Goal: Task Accomplishment & Management: Manage account settings

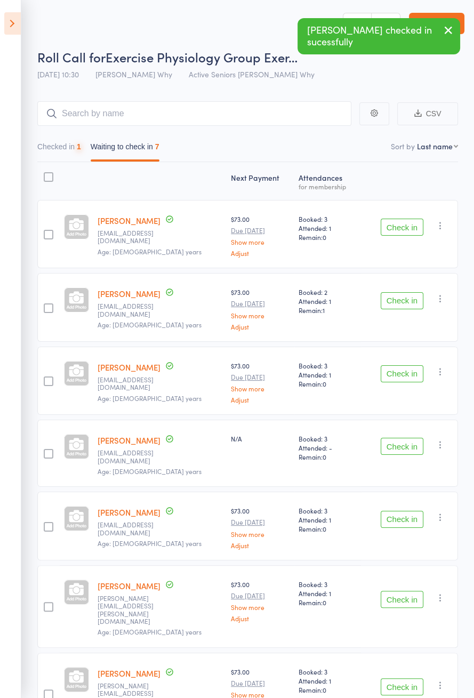
click at [397, 222] on button "Check in" at bounding box center [402, 227] width 43 height 17
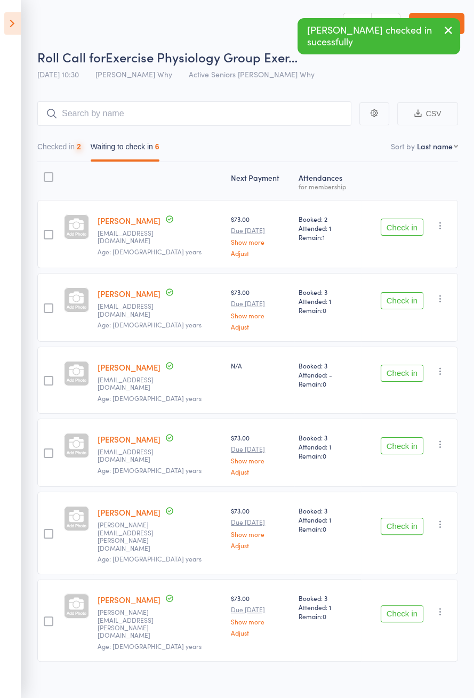
click at [399, 222] on button "Check in" at bounding box center [402, 227] width 43 height 17
click at [401, 222] on button "Check in" at bounding box center [402, 227] width 43 height 17
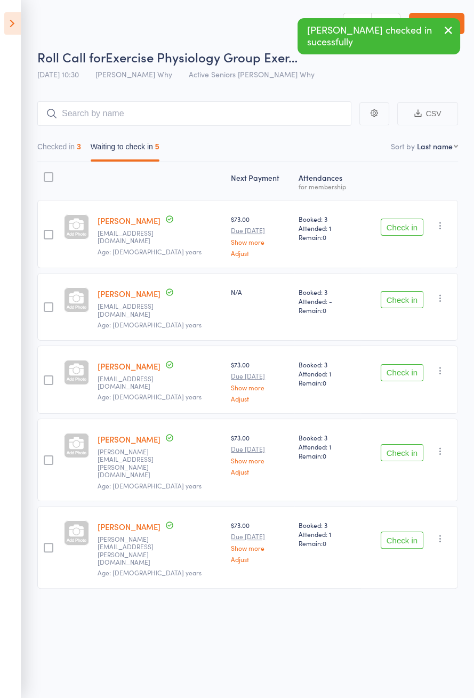
click at [401, 223] on button "Check in" at bounding box center [402, 227] width 43 height 17
click at [400, 223] on button "Check in" at bounding box center [402, 227] width 43 height 17
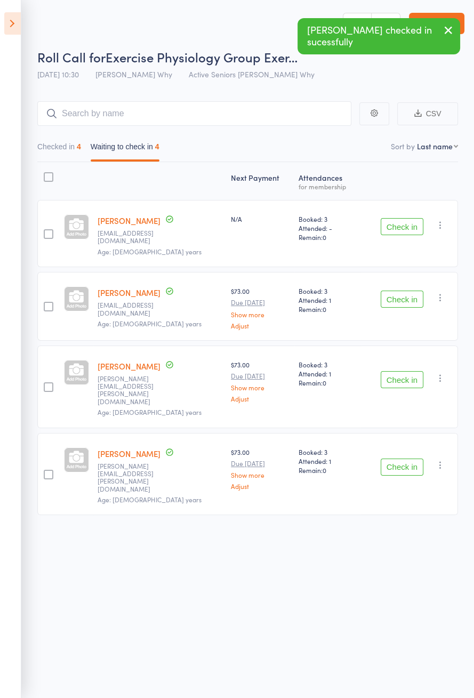
click at [400, 225] on button "Check in" at bounding box center [402, 226] width 43 height 17
click at [401, 222] on button "Check in" at bounding box center [402, 226] width 43 height 17
click at [401, 291] on button "Check in" at bounding box center [402, 299] width 43 height 17
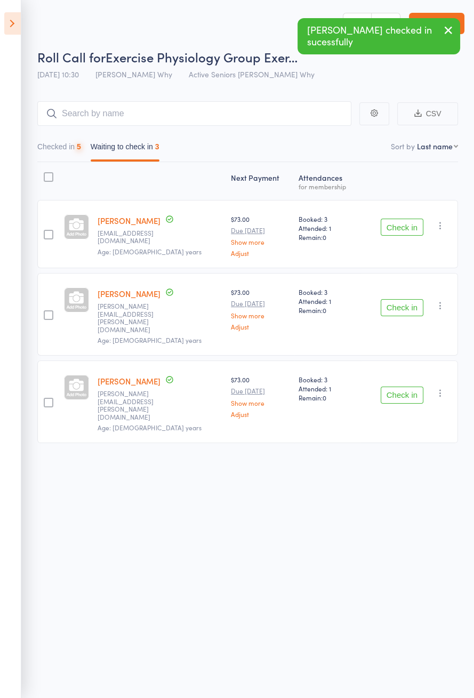
click at [404, 224] on button "Check in" at bounding box center [402, 227] width 43 height 17
click at [401, 299] on button "Check in" at bounding box center [402, 307] width 43 height 17
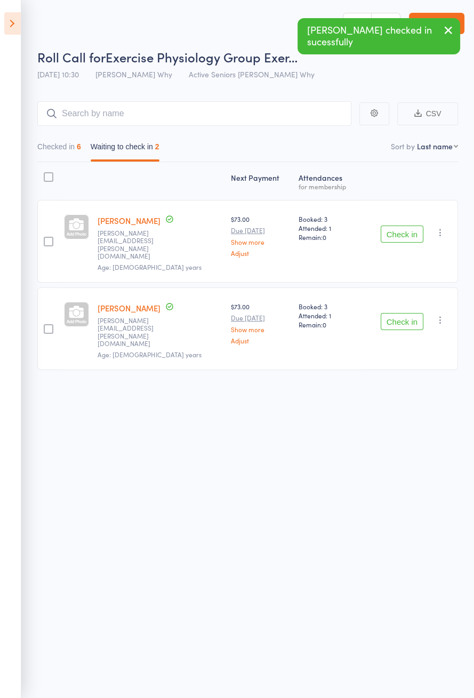
click at [407, 313] on button "Check in" at bounding box center [402, 321] width 43 height 17
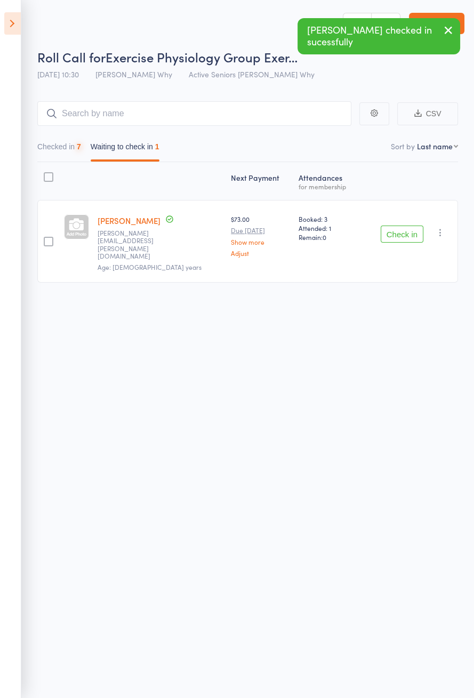
click at [406, 229] on button "Check in" at bounding box center [402, 234] width 43 height 17
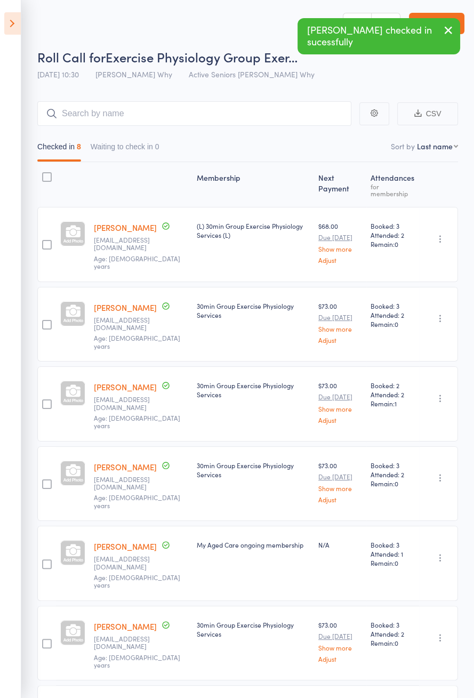
click at [6, 22] on icon at bounding box center [12, 23] width 17 height 22
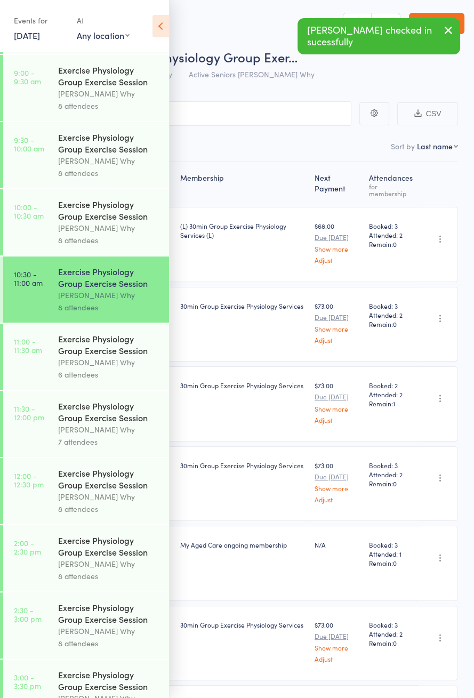
scroll to position [513, 0]
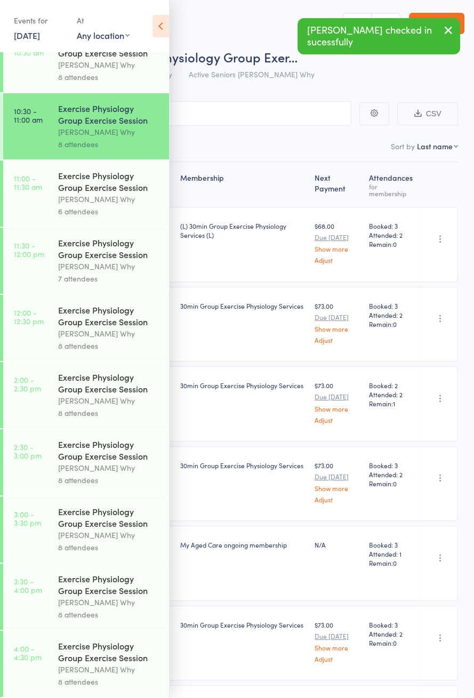
click at [131, 193] on div "Dee Why" at bounding box center [109, 199] width 102 height 12
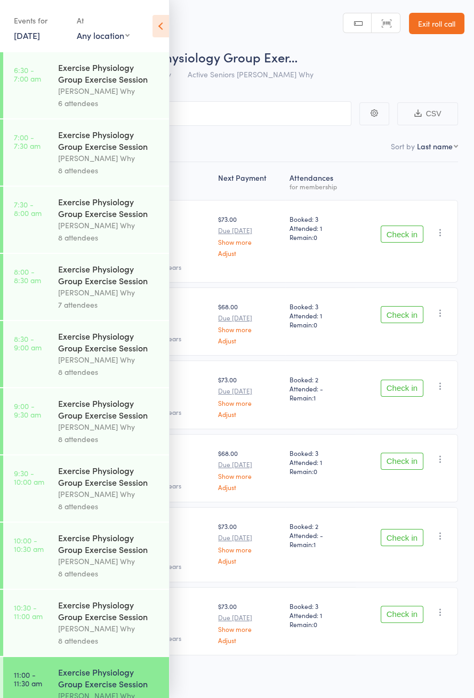
click at [159, 25] on icon at bounding box center [161, 26] width 17 height 22
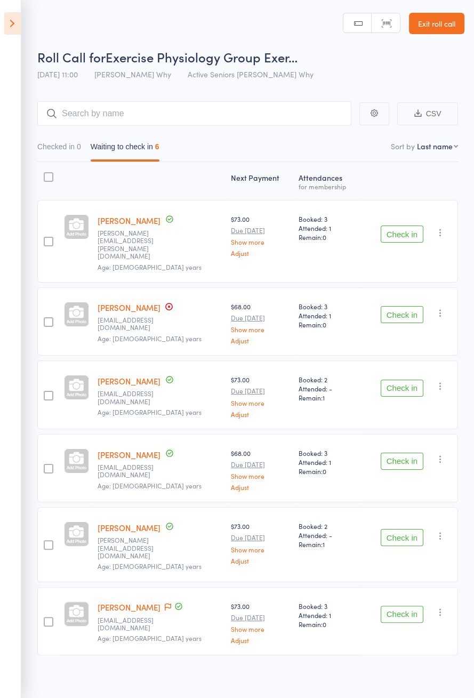
click at [170, 306] on icon at bounding box center [169, 307] width 2 height 2
click at [126, 302] on link "Jennifer Herringer" at bounding box center [129, 307] width 63 height 11
click at [9, 33] on icon at bounding box center [12, 23] width 17 height 22
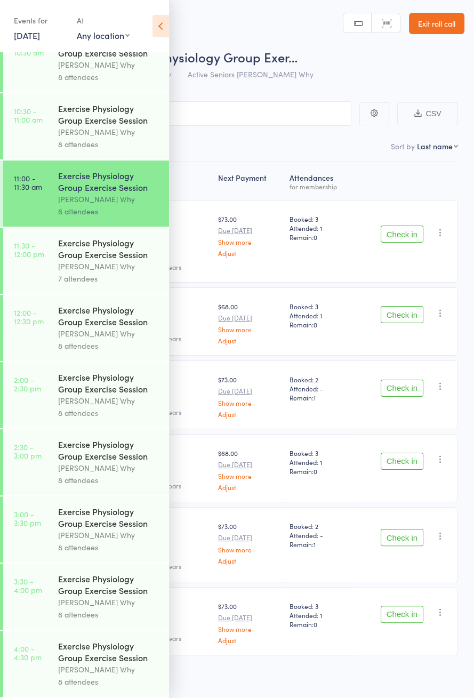
scroll to position [513, 0]
click at [155, 26] on icon at bounding box center [161, 26] width 17 height 22
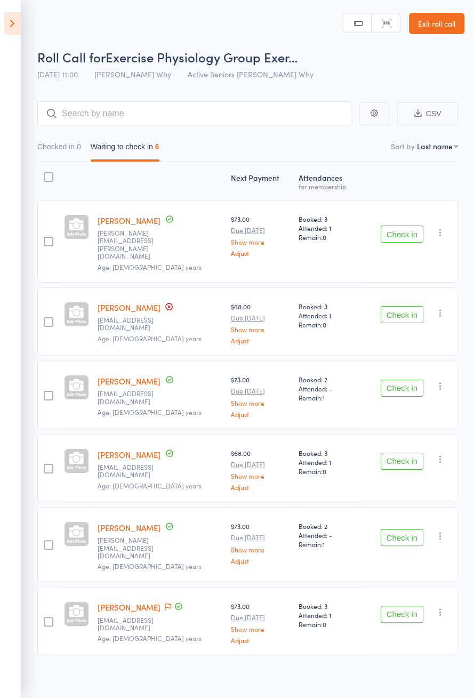
scroll to position [0, 0]
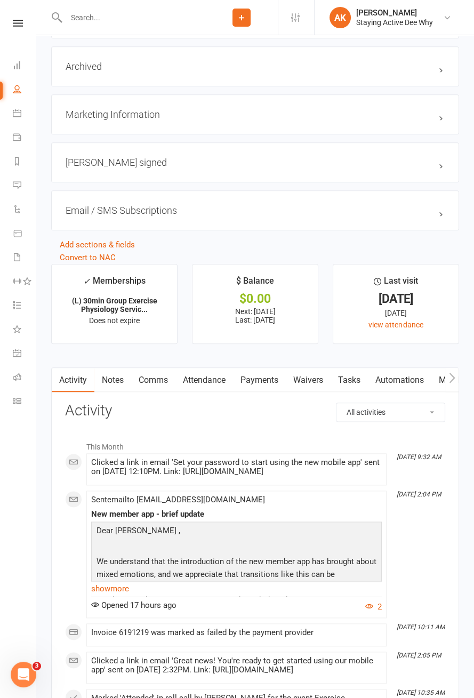
scroll to position [1188, 0]
click at [251, 372] on link "Payments" at bounding box center [259, 380] width 53 height 25
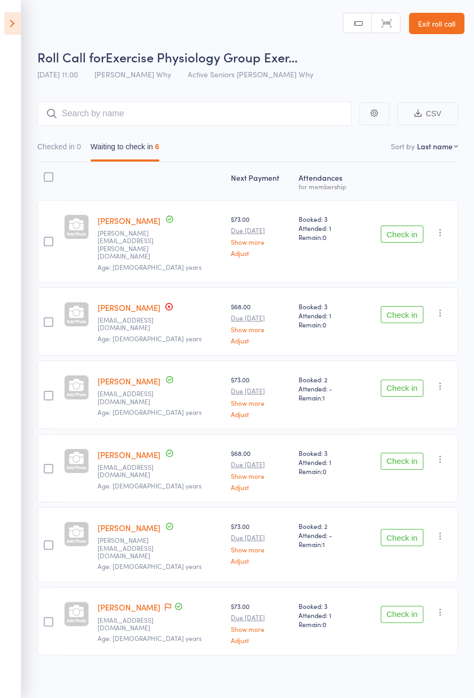
click at [391, 229] on button "Check in" at bounding box center [402, 234] width 43 height 17
click at [399, 226] on button "Check in" at bounding box center [402, 234] width 43 height 17
click at [404, 226] on button "Check in" at bounding box center [402, 234] width 43 height 17
click at [399, 226] on button "Check in" at bounding box center [402, 234] width 43 height 17
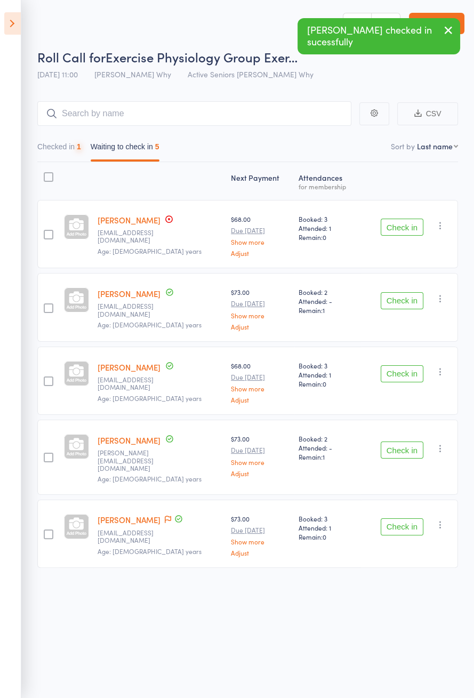
click at [390, 222] on button "Check in" at bounding box center [402, 227] width 43 height 17
click at [393, 225] on button "Check in" at bounding box center [402, 227] width 43 height 17
click at [390, 223] on button "Check in" at bounding box center [402, 227] width 43 height 17
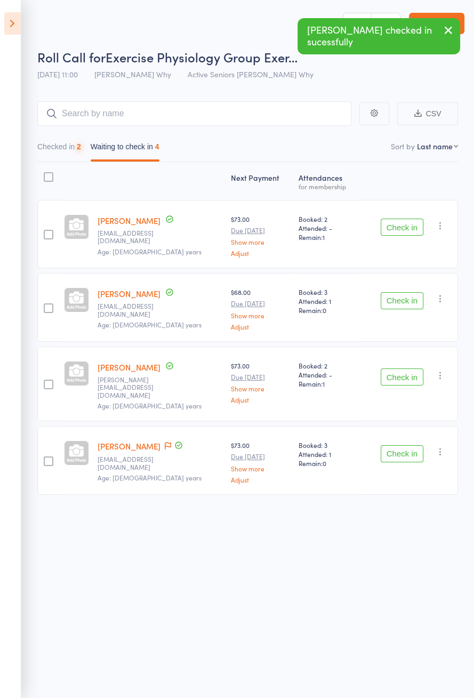
click at [393, 226] on button "Check in" at bounding box center [402, 227] width 43 height 17
click at [390, 231] on button "Check in" at bounding box center [402, 227] width 43 height 17
click at [389, 228] on button "Check in" at bounding box center [402, 227] width 43 height 17
click at [390, 292] on button "Check in" at bounding box center [402, 300] width 43 height 17
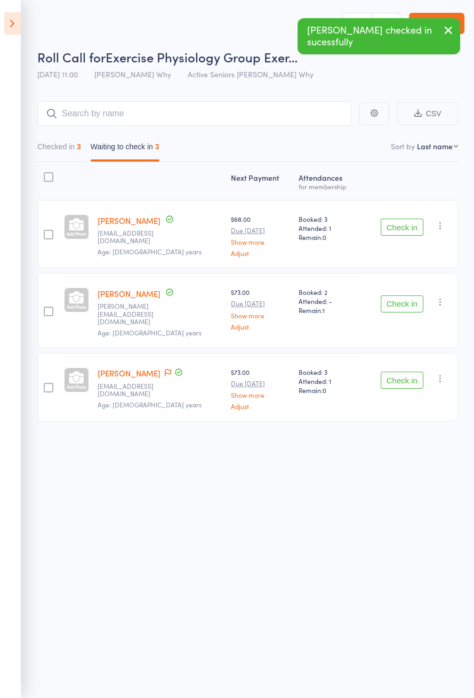
click at [393, 228] on button "Check in" at bounding box center [402, 227] width 43 height 17
click at [402, 233] on button "Check in" at bounding box center [402, 227] width 43 height 17
click at [399, 295] on button "Check in" at bounding box center [402, 303] width 43 height 17
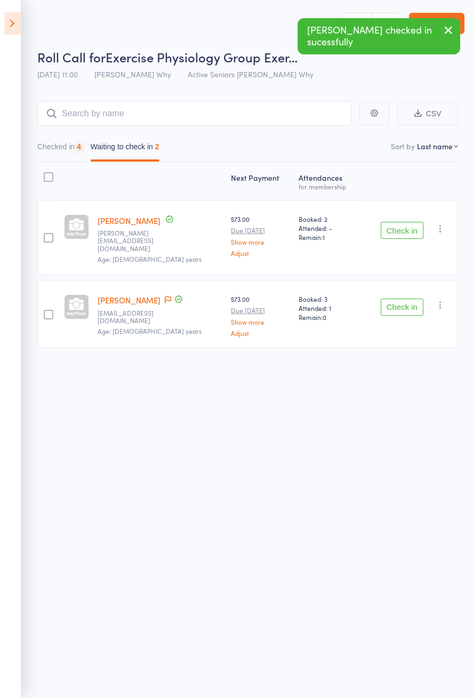
click at [402, 229] on button "Check in" at bounding box center [402, 230] width 43 height 17
click at [405, 229] on button "Check in" at bounding box center [402, 230] width 43 height 17
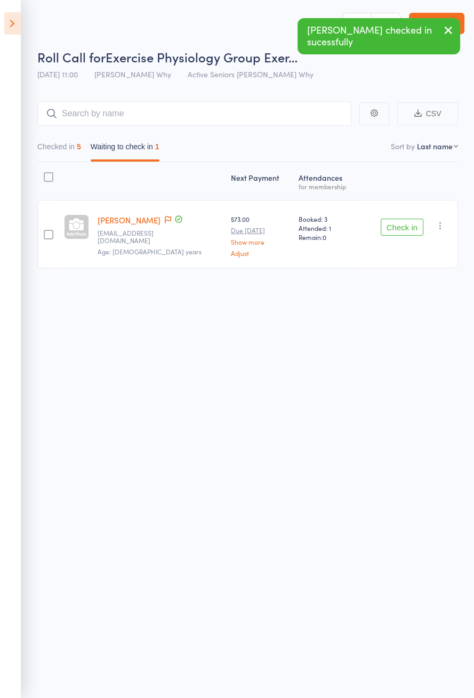
click at [398, 230] on button "Check in" at bounding box center [402, 227] width 43 height 17
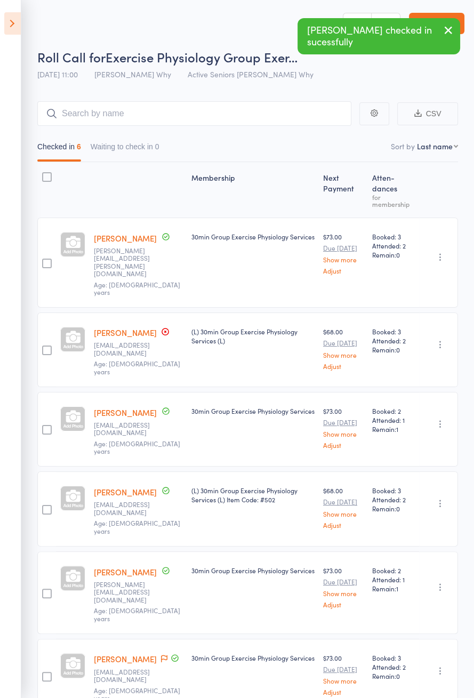
click at [161, 655] on icon at bounding box center [164, 658] width 6 height 7
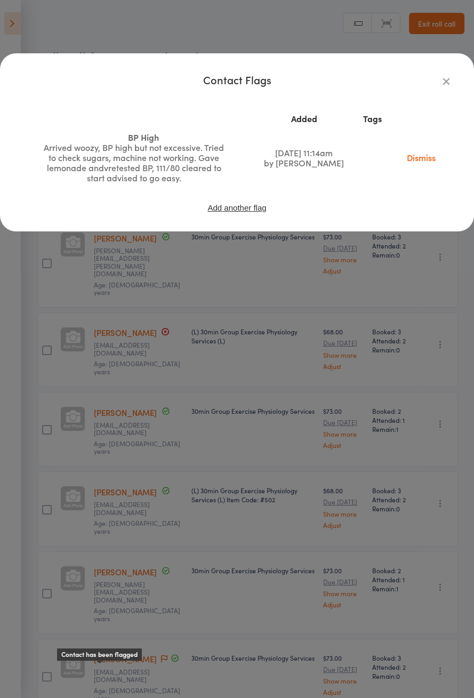
click at [350, 314] on div "Contact Flags Added Tags BP High Arrived woozy, BP high but not excessive. Trie…" at bounding box center [237, 349] width 474 height 698
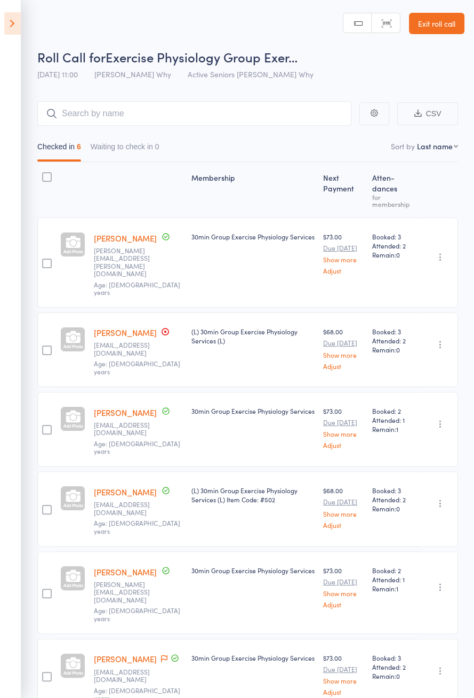
click at [12, 19] on icon at bounding box center [12, 23] width 17 height 22
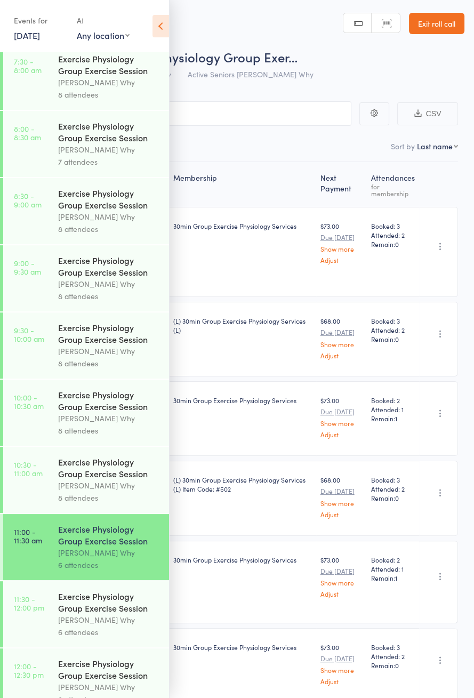
scroll to position [513, 0]
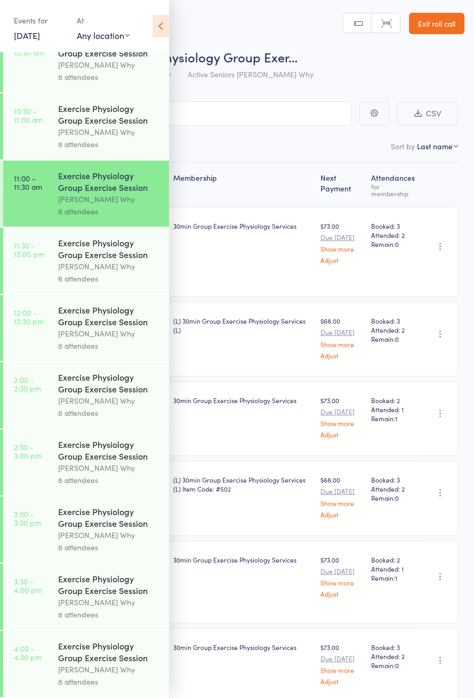
click at [106, 247] on div "Exercise Physiology Group Exercise Session" at bounding box center [109, 248] width 102 height 23
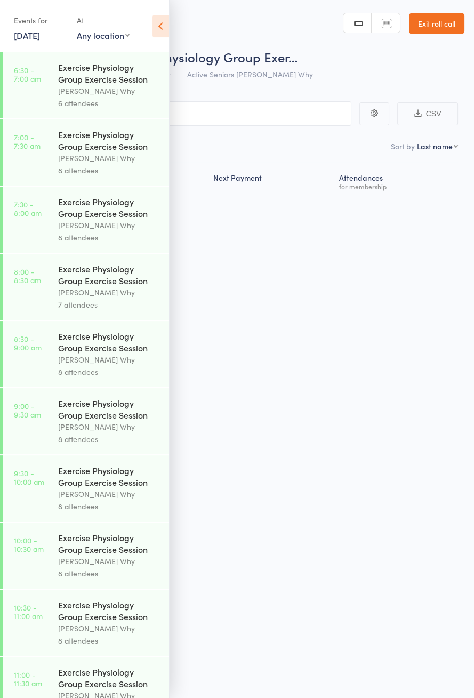
click at [165, 27] on icon at bounding box center [161, 26] width 17 height 22
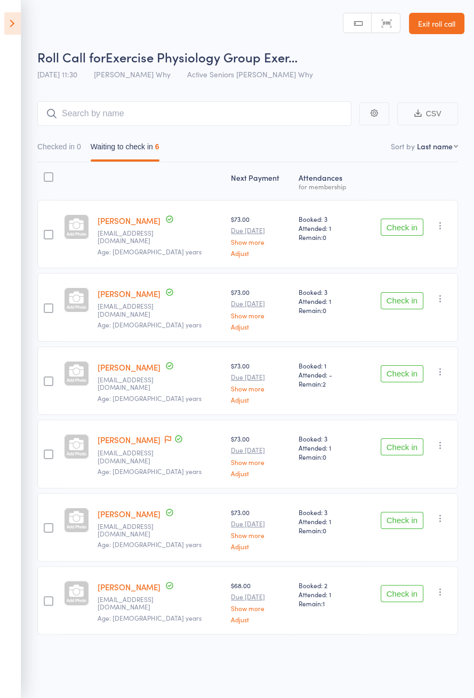
click at [407, 520] on button "Check in" at bounding box center [402, 520] width 43 height 17
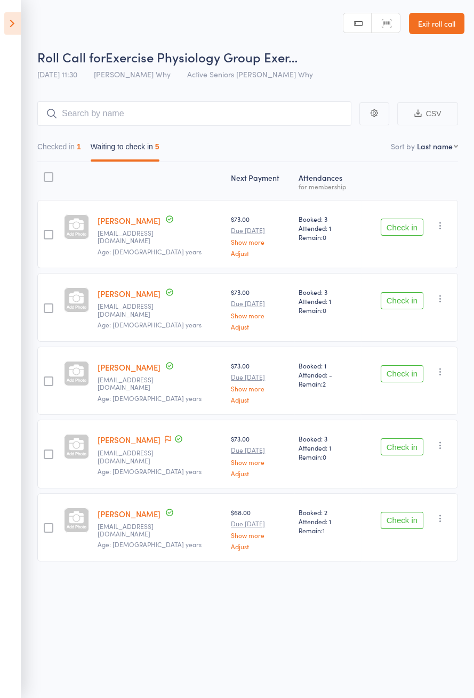
click at [401, 230] on button "Check in" at bounding box center [402, 227] width 43 height 17
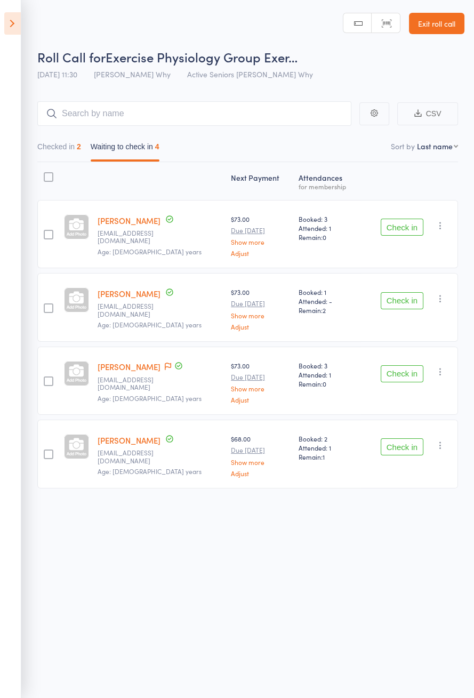
click at [399, 367] on button "Check in" at bounding box center [402, 373] width 43 height 17
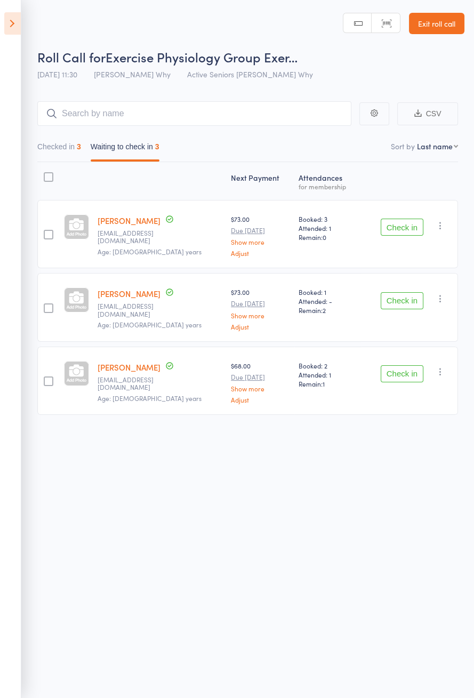
click at [395, 370] on button "Check in" at bounding box center [402, 373] width 43 height 17
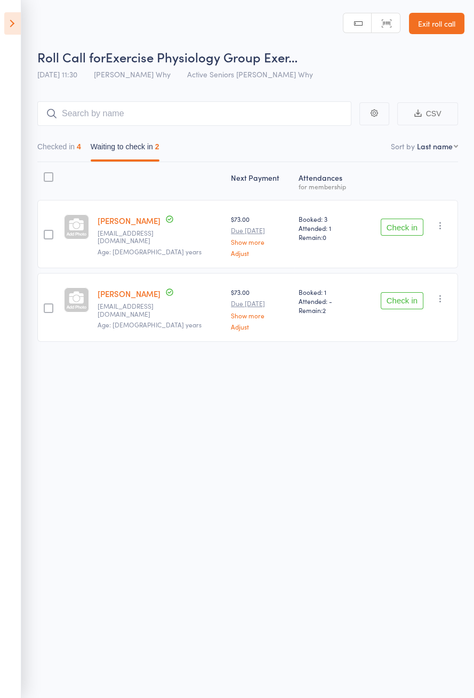
click at [408, 229] on button "Check in" at bounding box center [402, 227] width 43 height 17
click at [414, 228] on button "Check in" at bounding box center [402, 227] width 43 height 17
click at [409, 223] on button "Check in" at bounding box center [402, 227] width 43 height 17
click at [411, 222] on button "Check in" at bounding box center [402, 227] width 43 height 17
click at [403, 223] on button "Check in" at bounding box center [402, 227] width 43 height 17
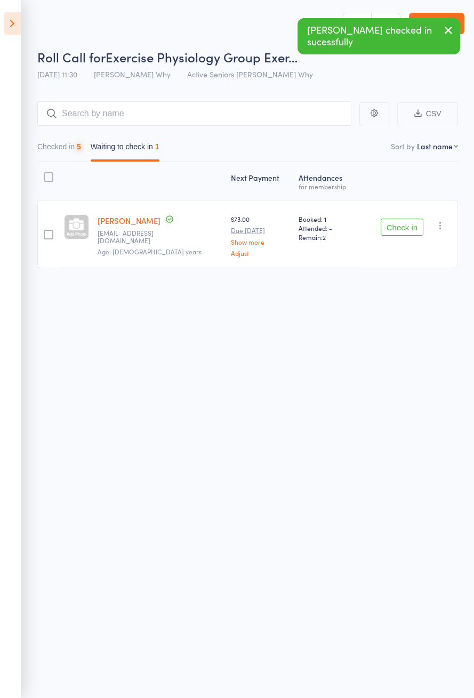
click at [403, 223] on button "Check in" at bounding box center [402, 227] width 43 height 17
click at [404, 229] on button "Check in" at bounding box center [402, 227] width 43 height 17
click at [402, 227] on button "Check in" at bounding box center [402, 227] width 43 height 17
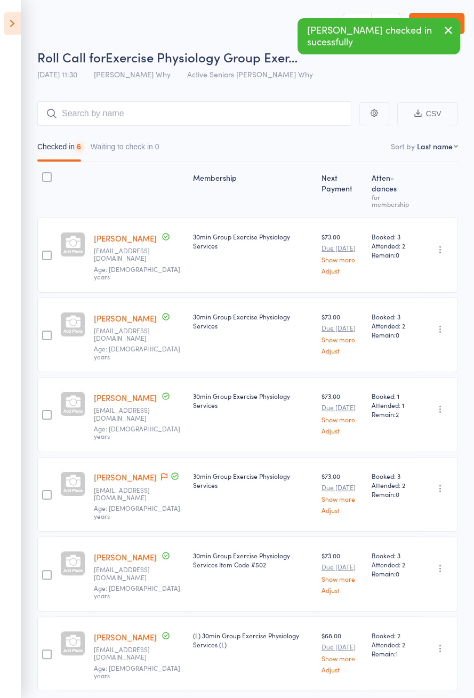
click at [399, 232] on span "Booked: 3" at bounding box center [393, 236] width 43 height 9
click at [0, 3] on aside "Events for 15 Oct, 2025 15 Oct, 2025 October 2025 Sun Mon Tue Wed Thu Fri Sat 4…" at bounding box center [10, 349] width 21 height 698
click at [15, 23] on icon at bounding box center [12, 23] width 17 height 22
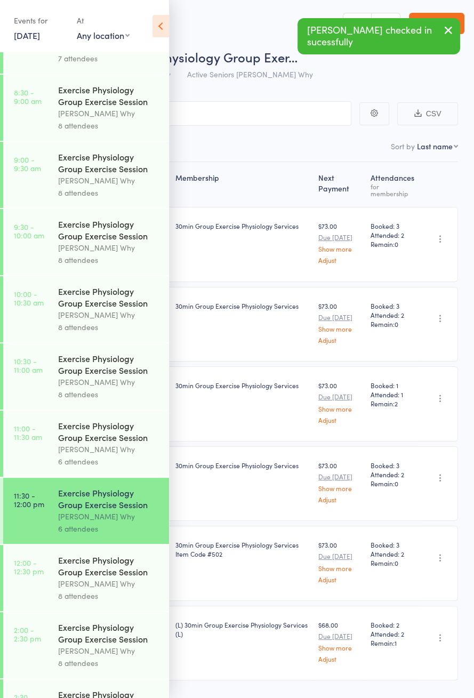
scroll to position [463, 0]
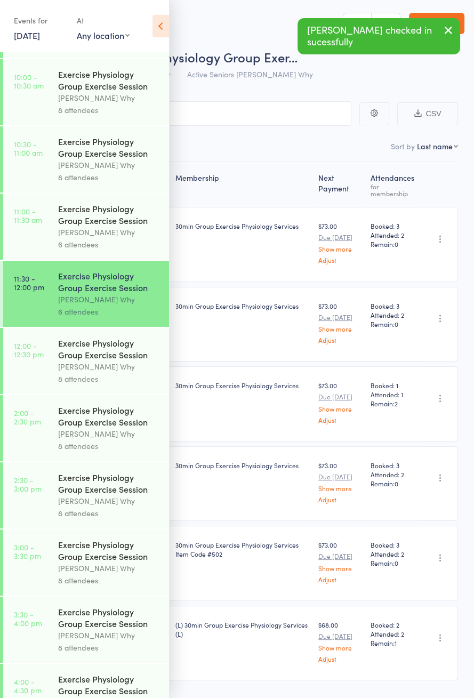
click at [79, 361] on div "Exercise Physiology Group Exercise Session" at bounding box center [109, 348] width 102 height 23
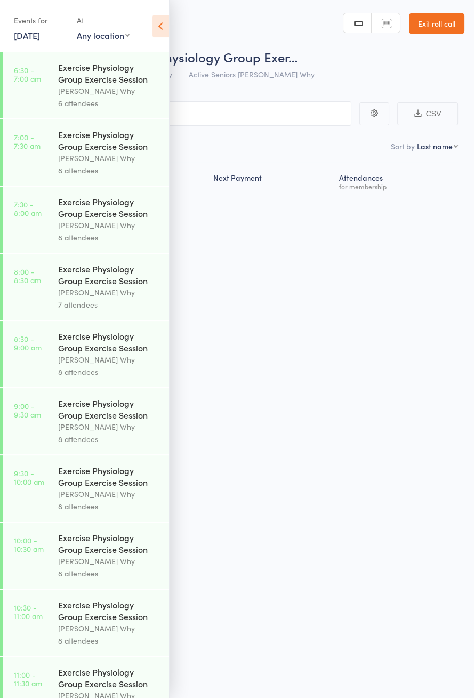
click at [163, 34] on icon at bounding box center [161, 26] width 17 height 22
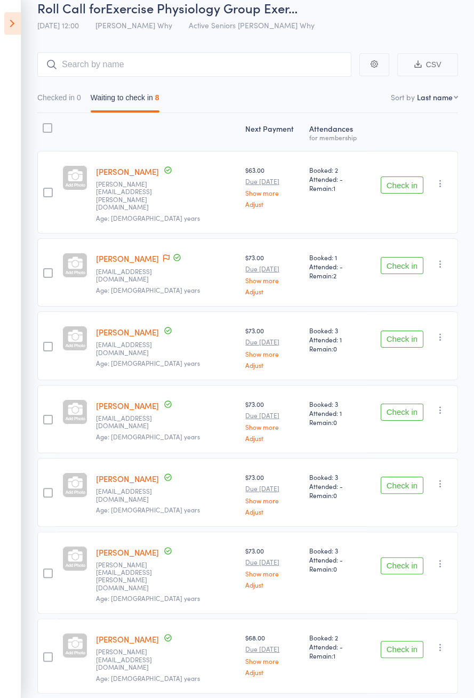
scroll to position [50, 0]
click at [405, 330] on button "Check in" at bounding box center [402, 338] width 43 height 17
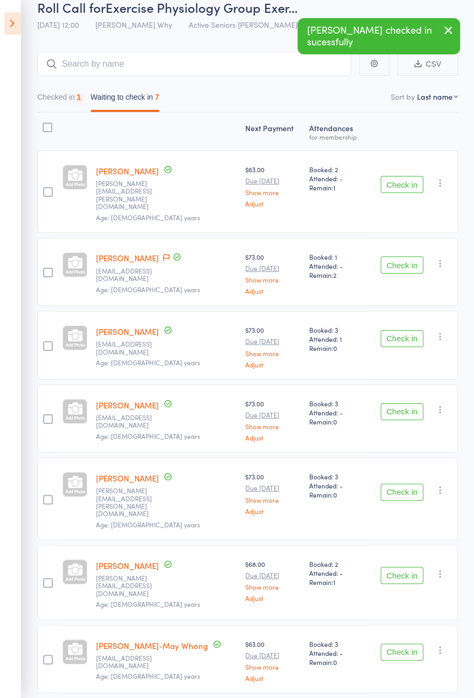
scroll to position [2, 0]
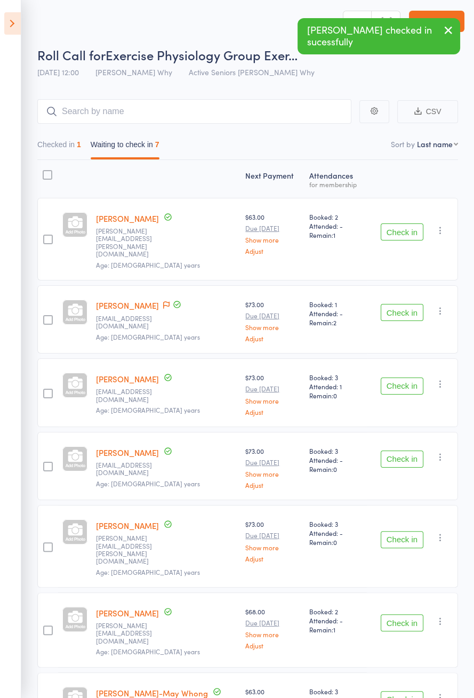
click at [403, 378] on button "Check in" at bounding box center [402, 386] width 43 height 17
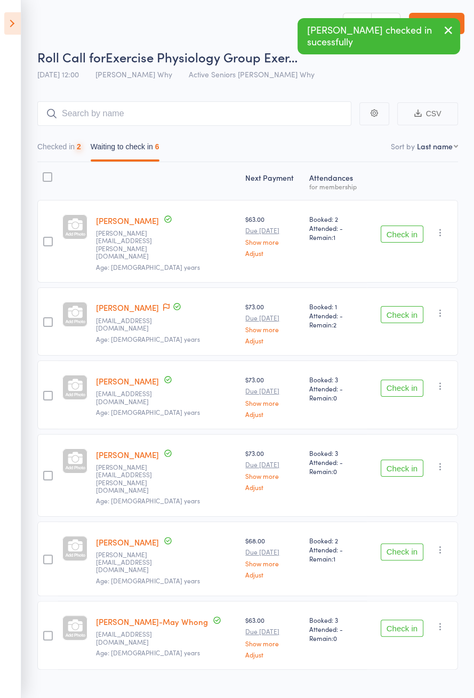
click at [404, 380] on button "Check in" at bounding box center [402, 388] width 43 height 17
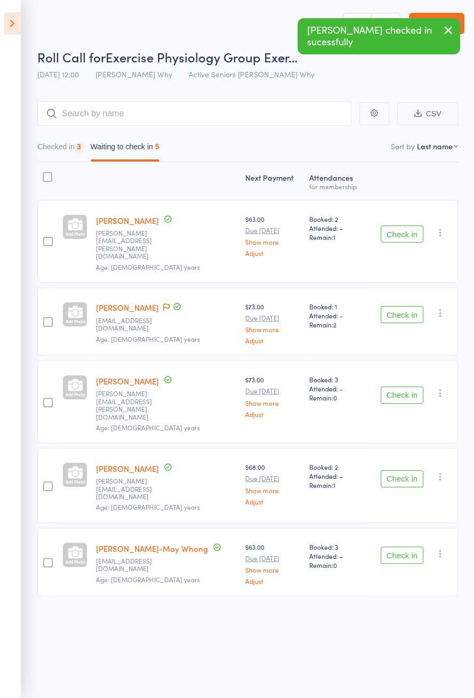
click at [409, 387] on button "Check in" at bounding box center [402, 395] width 43 height 17
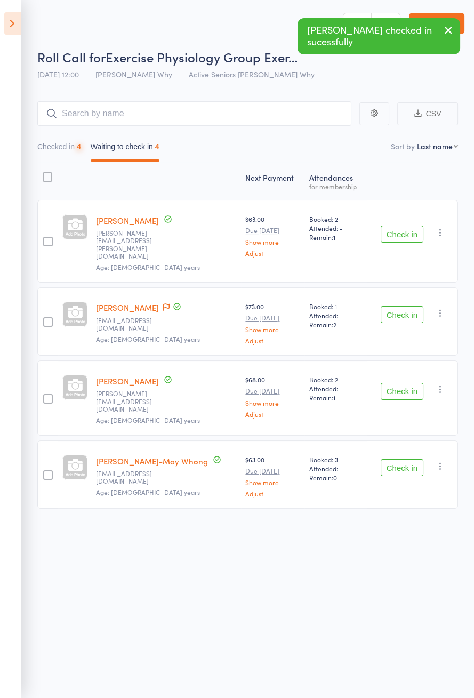
click at [399, 459] on button "Check in" at bounding box center [402, 467] width 43 height 17
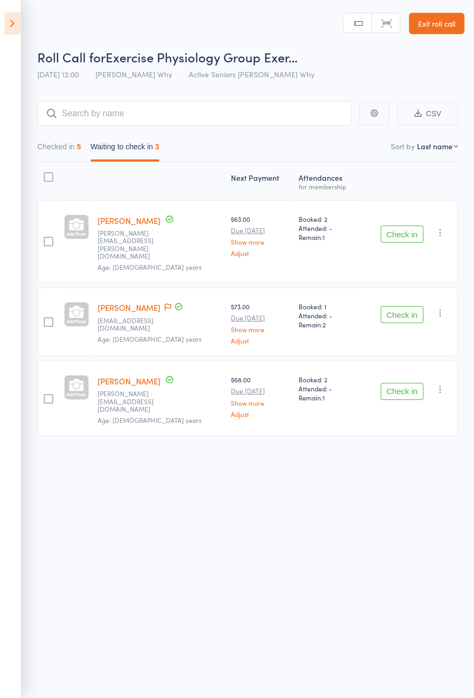
click at [14, 23] on icon at bounding box center [12, 23] width 17 height 22
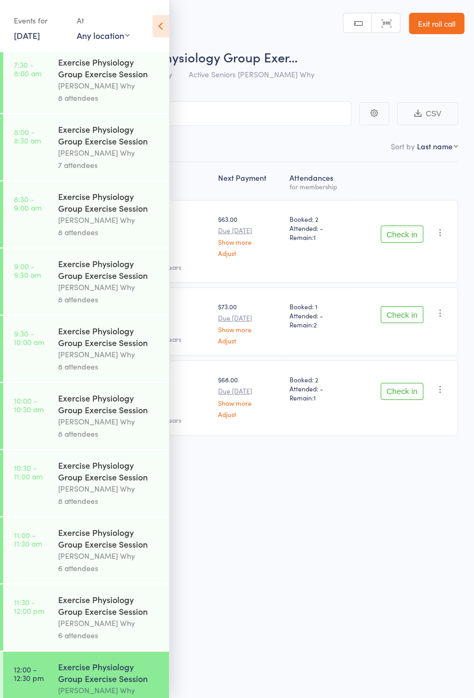
scroll to position [463, 0]
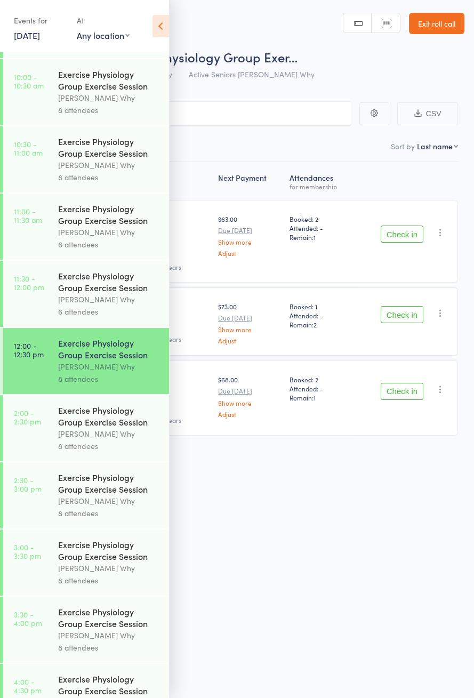
click at [116, 440] on div "[PERSON_NAME] Why" at bounding box center [109, 434] width 102 height 12
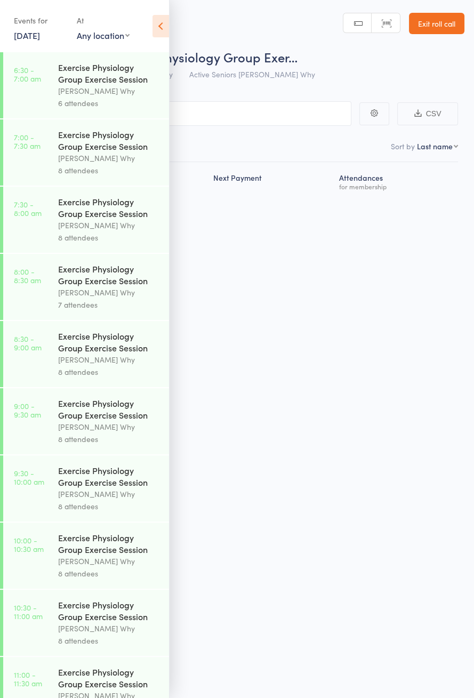
click at [166, 33] on icon at bounding box center [161, 26] width 17 height 22
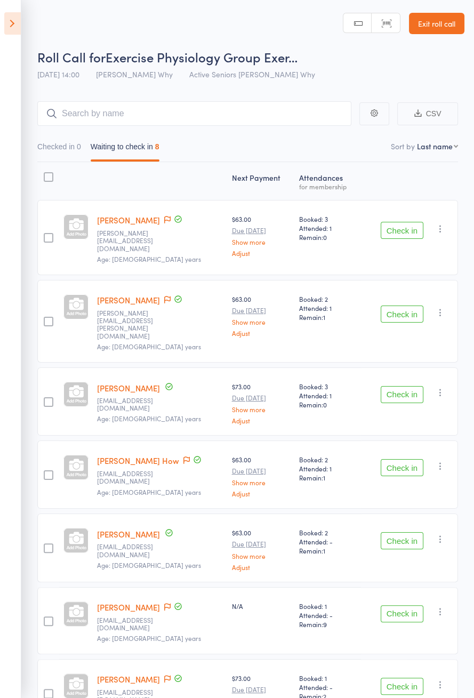
click at [18, 21] on icon at bounding box center [12, 23] width 17 height 22
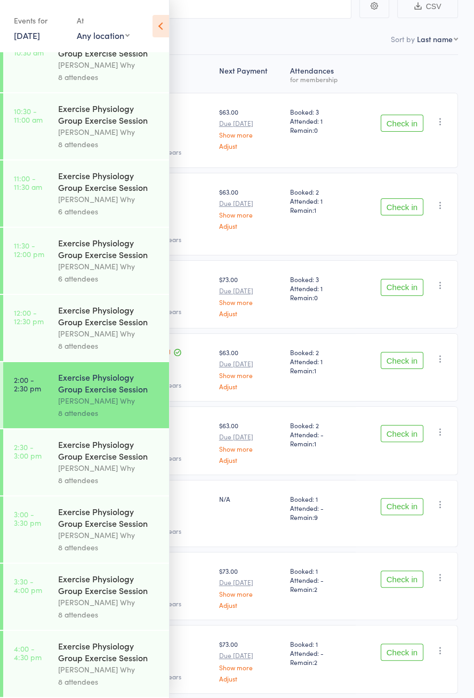
scroll to position [116, 0]
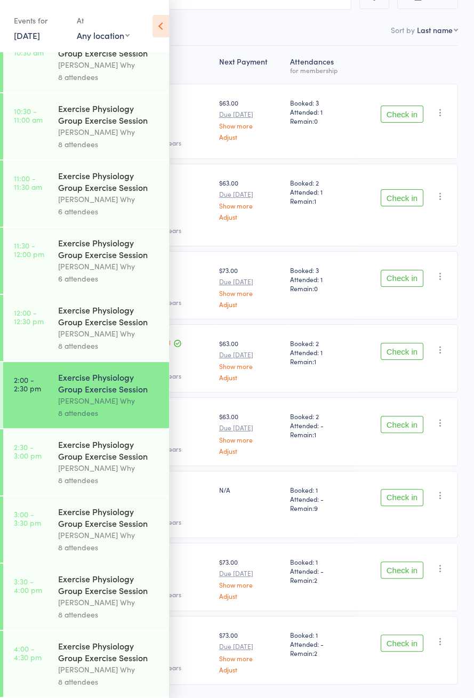
click at [117, 327] on div "Dee Why" at bounding box center [109, 333] width 102 height 12
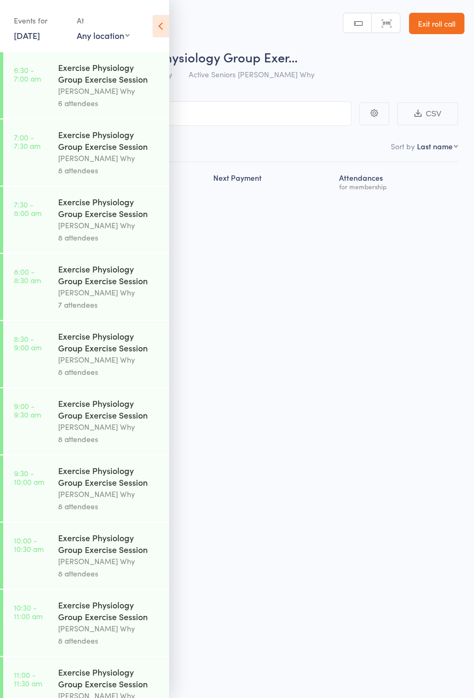
click at [162, 26] on icon at bounding box center [161, 26] width 17 height 22
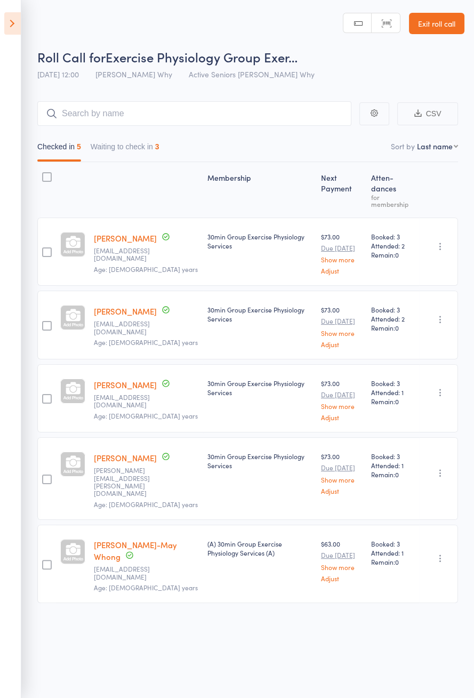
click at [153, 149] on button "Waiting to check in 3" at bounding box center [125, 149] width 69 height 25
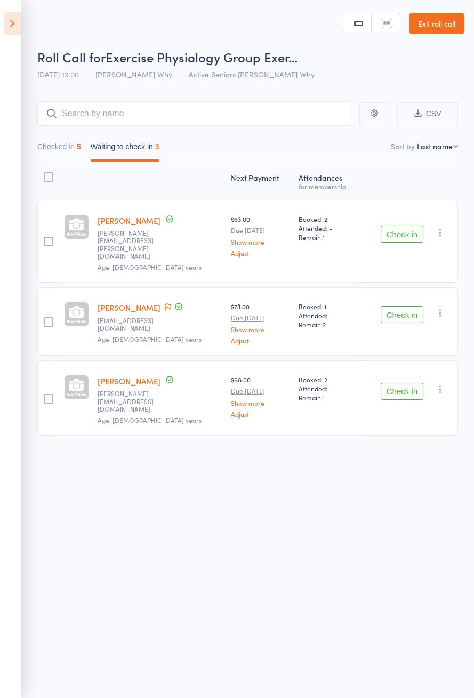
click at [442, 230] on button "button" at bounding box center [440, 232] width 13 height 13
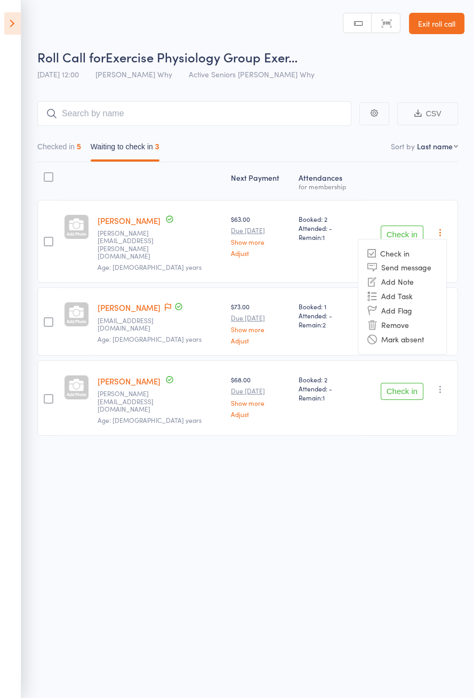
click at [422, 332] on li "Mark absent" at bounding box center [402, 339] width 88 height 14
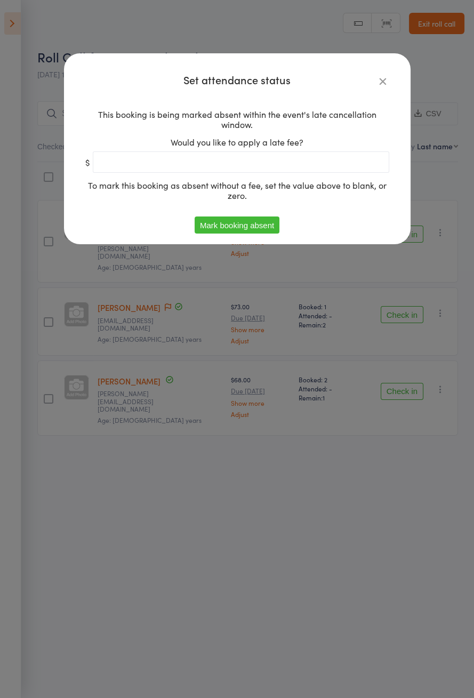
click at [255, 229] on button "Mark booking absent" at bounding box center [237, 225] width 85 height 17
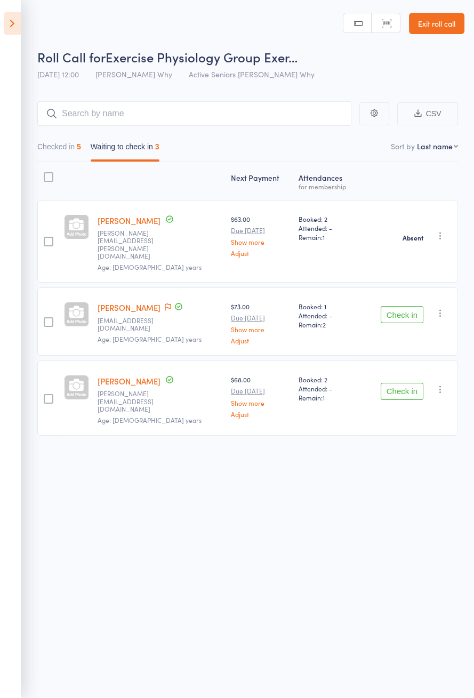
click at [442, 308] on icon "button" at bounding box center [440, 313] width 11 height 11
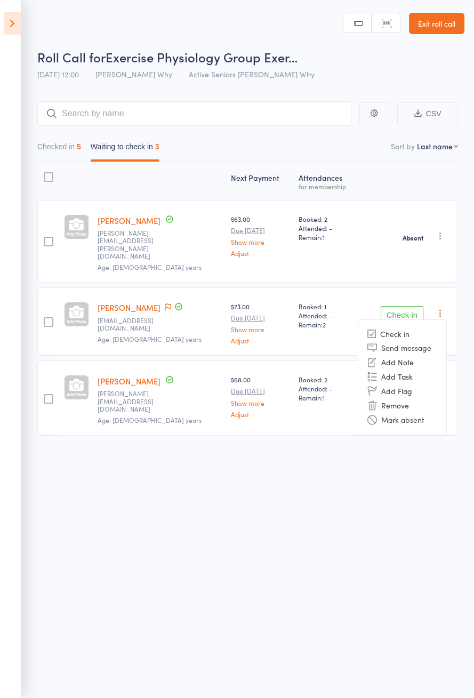
click at [403, 413] on li "Mark absent" at bounding box center [402, 420] width 88 height 14
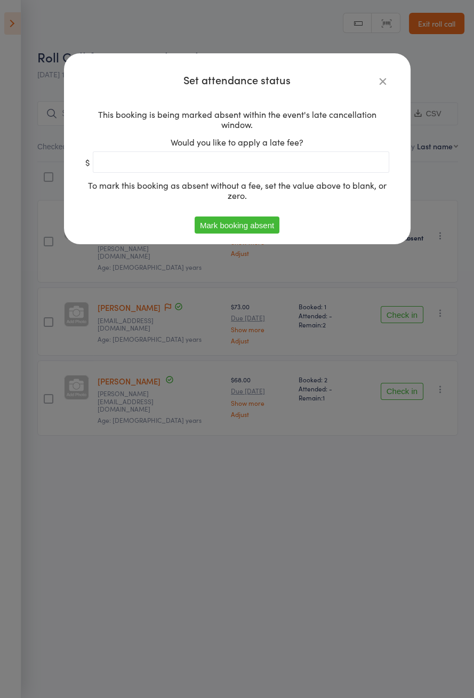
click at [259, 227] on button "Mark booking absent" at bounding box center [237, 225] width 85 height 17
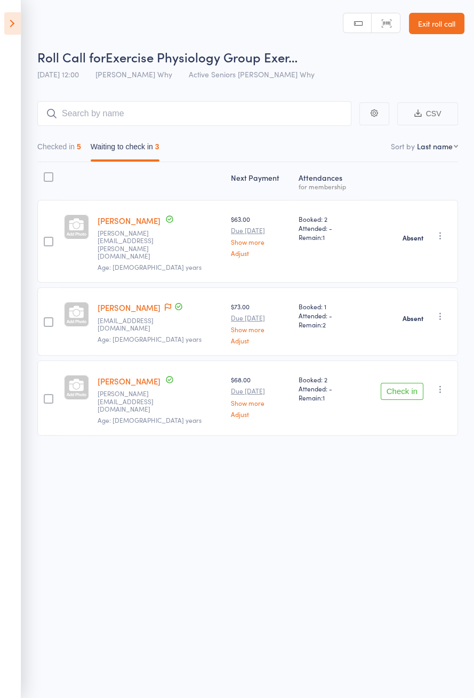
click at [444, 384] on icon "button" at bounding box center [440, 389] width 11 height 11
click at [407, 489] on li "Mark absent" at bounding box center [402, 496] width 88 height 14
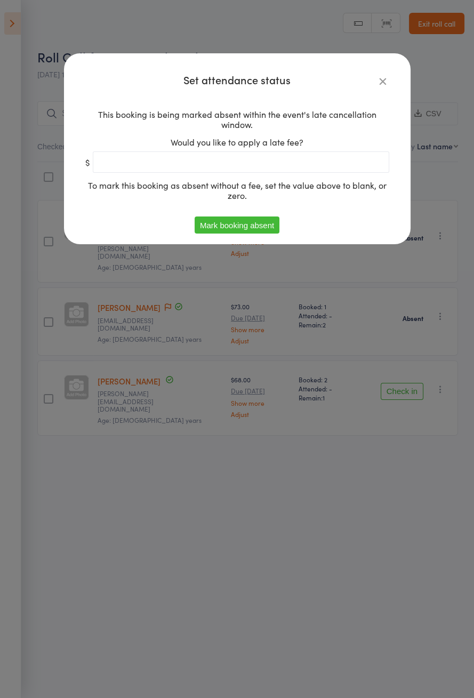
click at [257, 229] on button "Mark booking absent" at bounding box center [237, 225] width 85 height 17
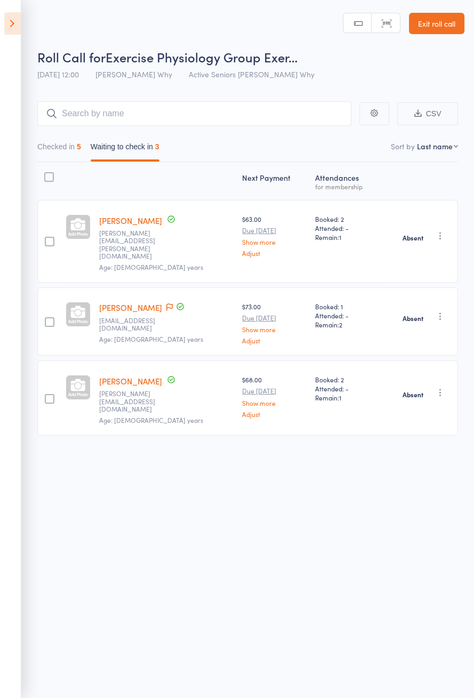
click at [134, 302] on link "Lynsey Chandler" at bounding box center [130, 307] width 63 height 11
click at [141, 216] on link "Beverley Briggs" at bounding box center [130, 220] width 63 height 11
click at [131, 375] on link "[PERSON_NAME]" at bounding box center [130, 380] width 63 height 11
click at [62, 148] on button "Checked in 5" at bounding box center [59, 149] width 44 height 25
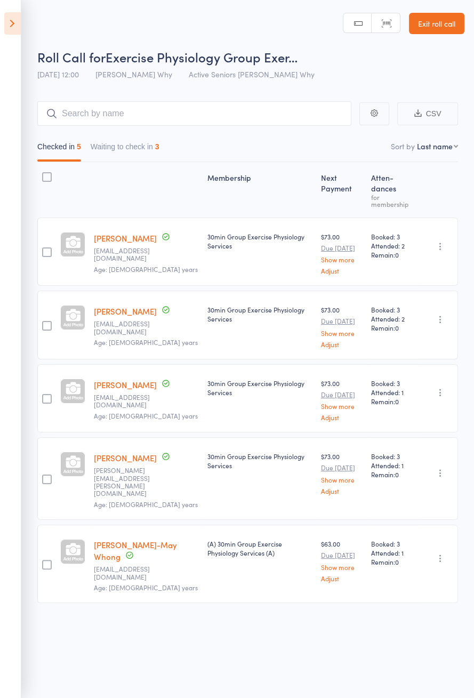
click at [125, 148] on button "Waiting to check in 3" at bounding box center [125, 149] width 69 height 25
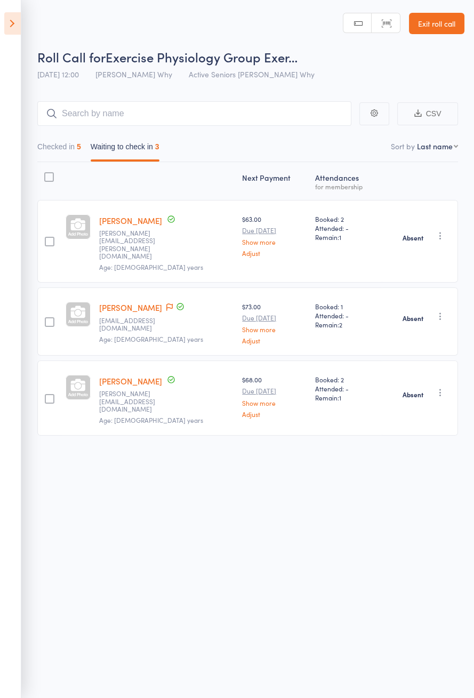
click at [132, 222] on link "Beverley Briggs" at bounding box center [130, 220] width 63 height 11
click at [19, 25] on icon at bounding box center [12, 23] width 17 height 22
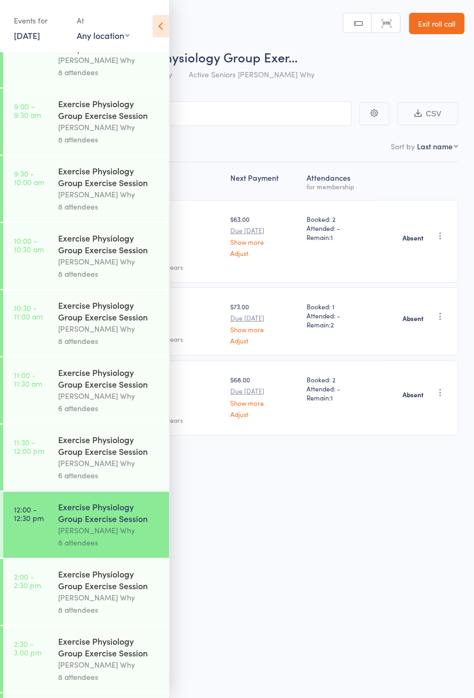
scroll to position [513, 0]
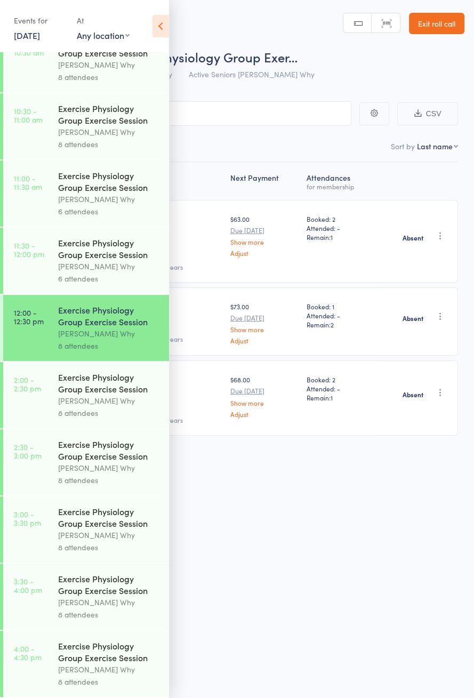
click at [116, 402] on div "Dee Why" at bounding box center [109, 401] width 102 height 12
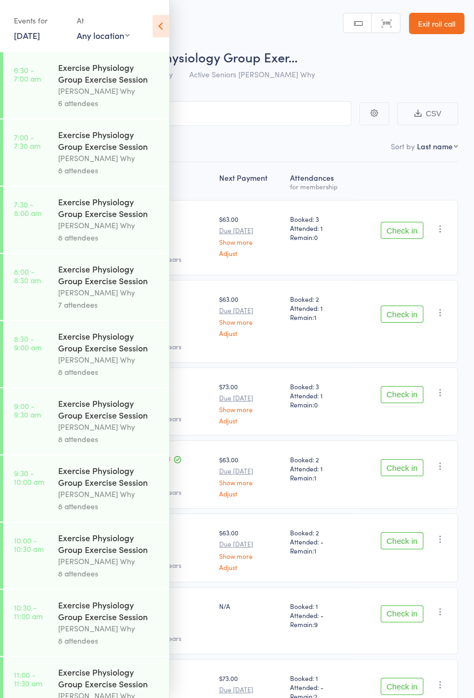
click at [157, 27] on icon at bounding box center [161, 26] width 17 height 22
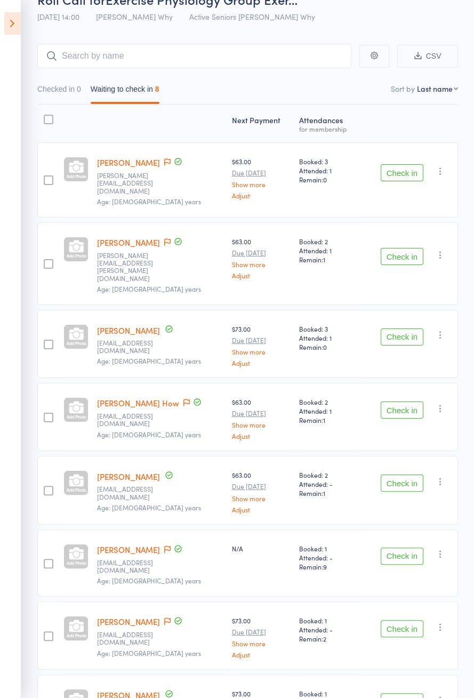
scroll to position [67, 0]
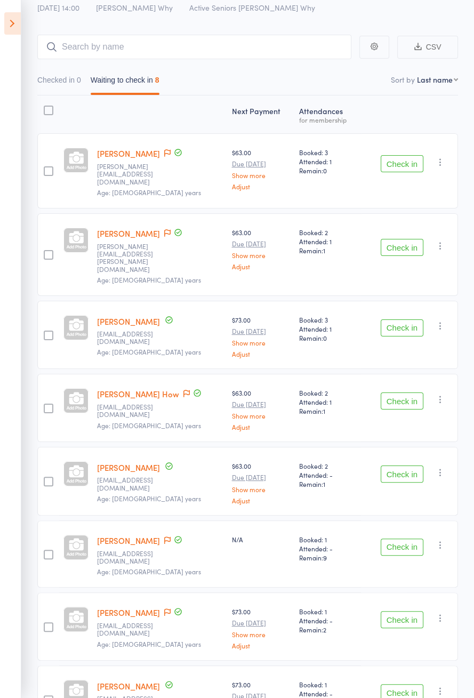
click at [12, 24] on icon at bounding box center [12, 23] width 17 height 22
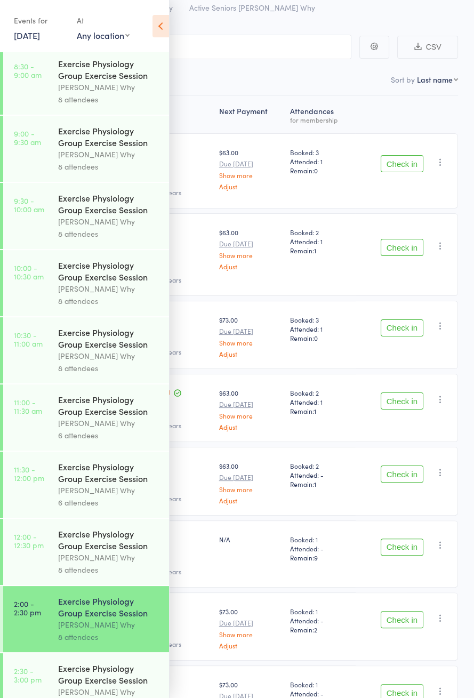
scroll to position [463, 0]
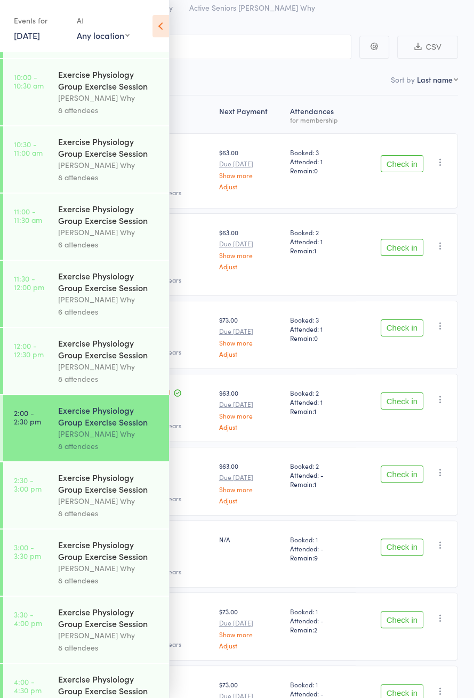
click at [164, 18] on icon at bounding box center [161, 26] width 17 height 22
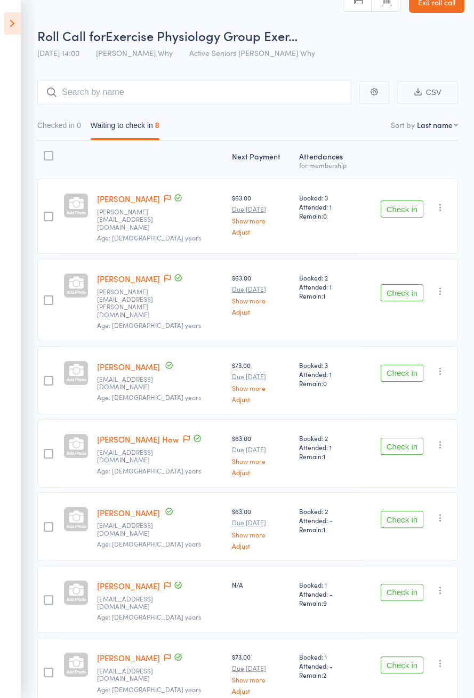
scroll to position [67, 0]
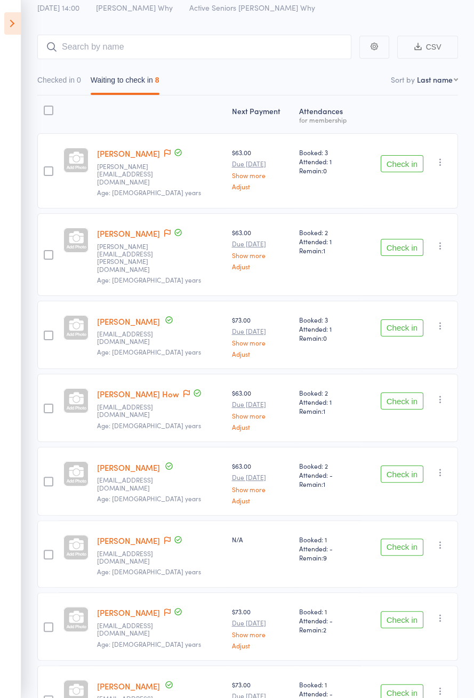
click at [15, 22] on icon at bounding box center [12, 23] width 17 height 22
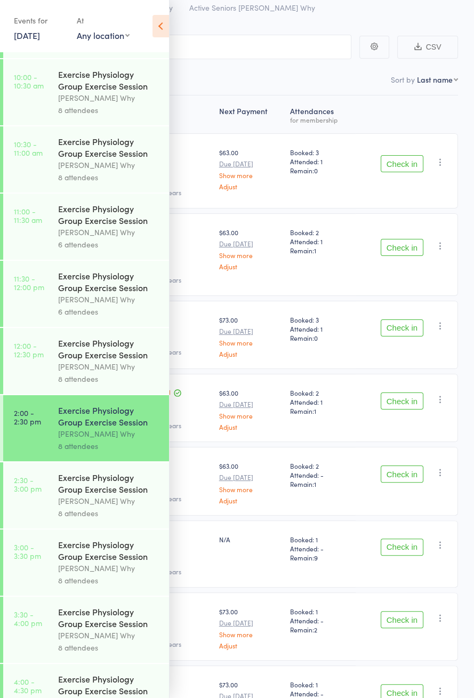
click at [100, 574] on div "Dee Why" at bounding box center [109, 568] width 102 height 12
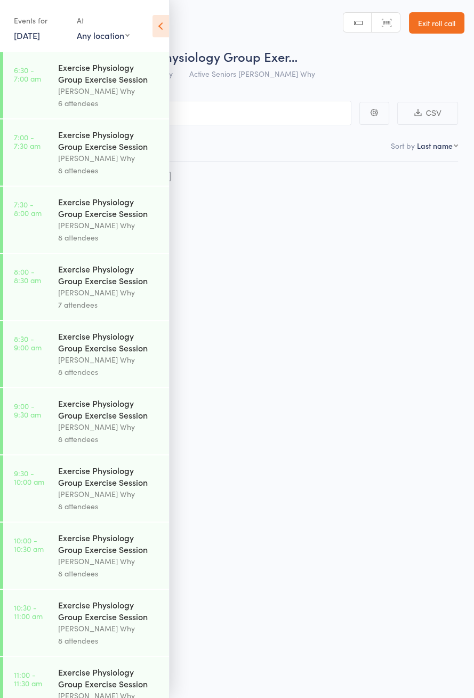
click at [162, 25] on icon at bounding box center [161, 26] width 17 height 22
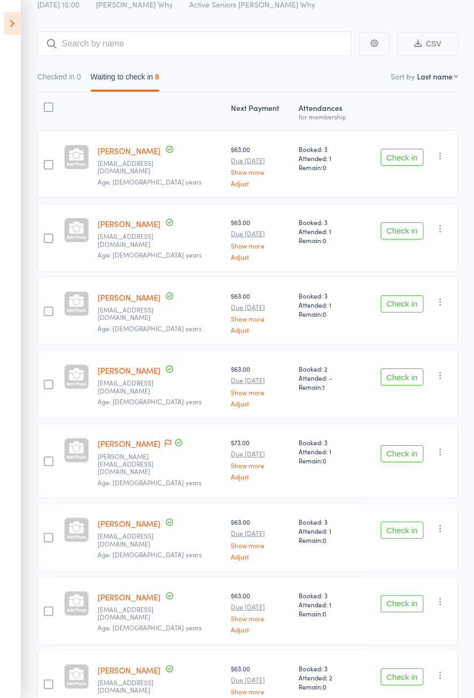
scroll to position [75, 0]
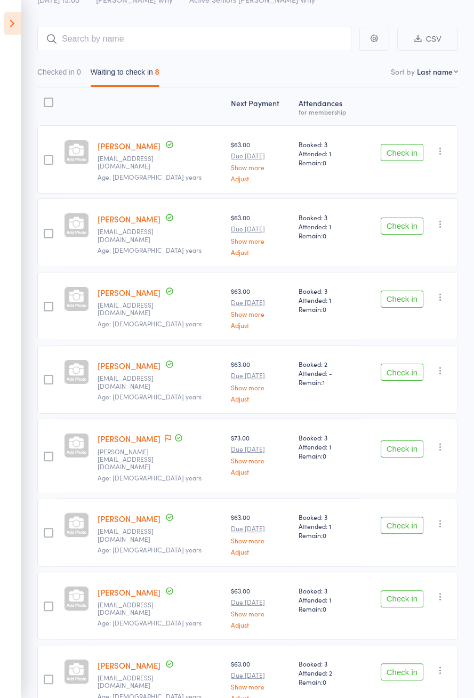
click at [17, 23] on icon at bounding box center [12, 23] width 17 height 22
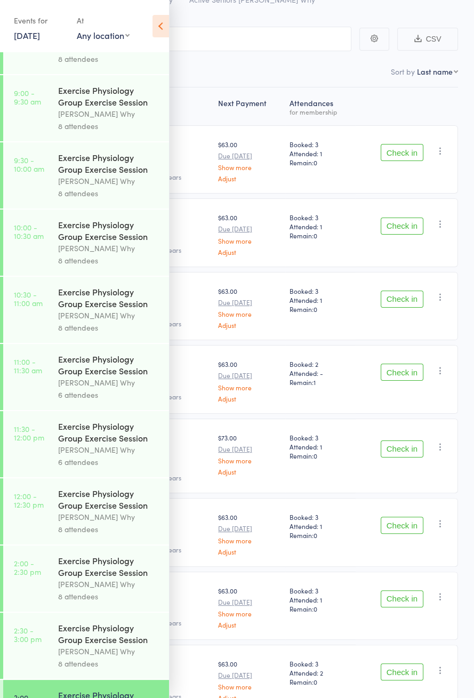
scroll to position [463, 0]
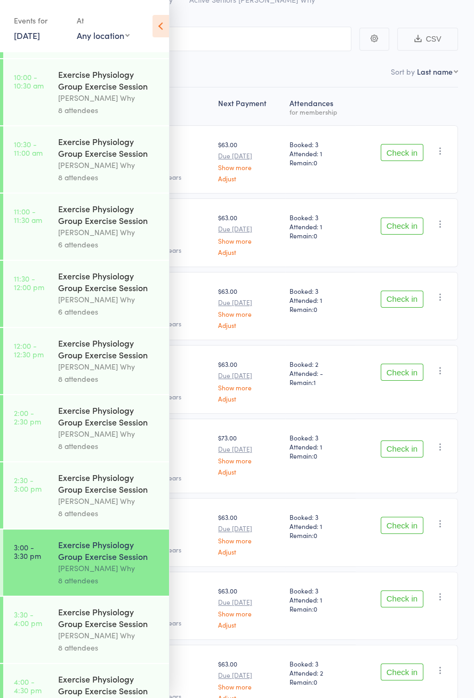
click at [114, 629] on div "Exercise Physiology Group Exercise Session" at bounding box center [109, 617] width 102 height 23
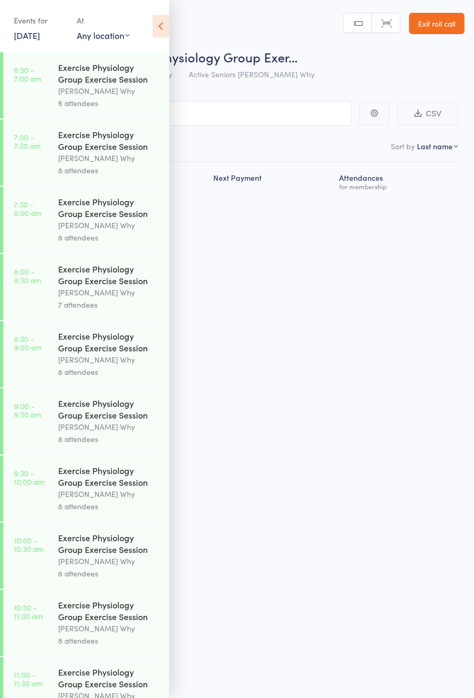
click at [166, 22] on icon at bounding box center [161, 26] width 17 height 22
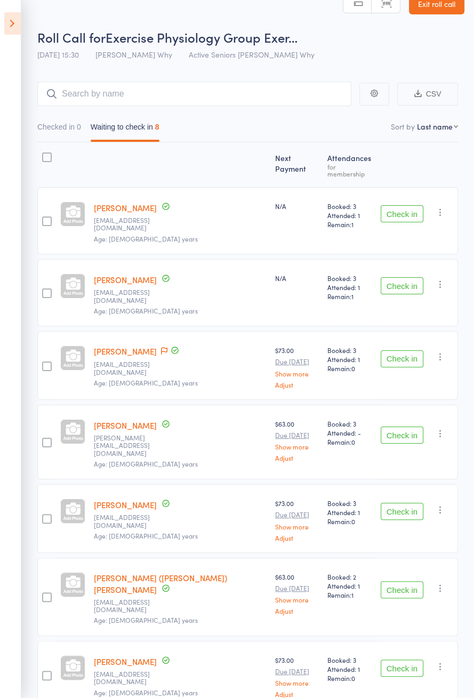
scroll to position [58, 0]
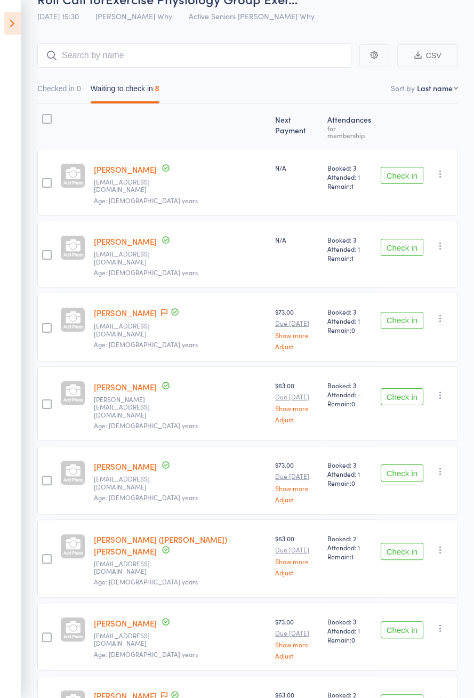
click at [18, 18] on icon at bounding box center [12, 23] width 17 height 22
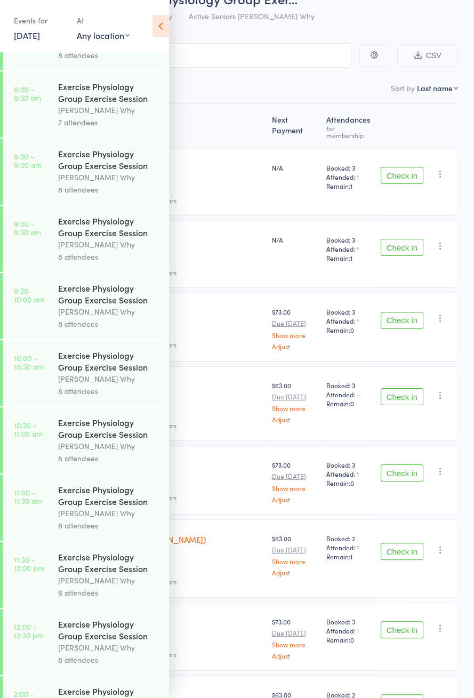
scroll to position [463, 0]
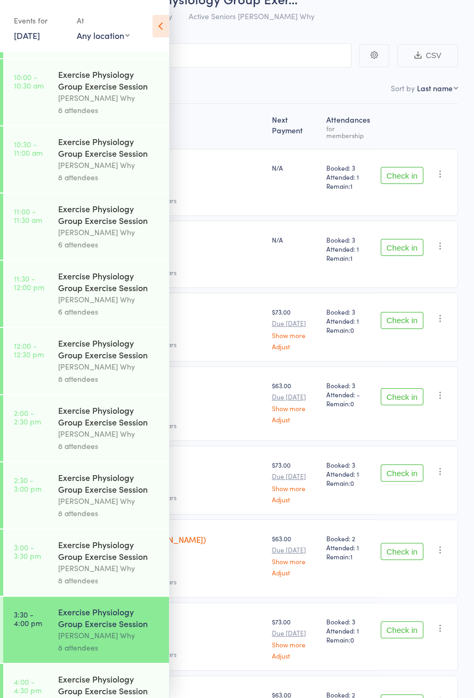
click at [118, 698] on div "Dee Why" at bounding box center [109, 703] width 102 height 12
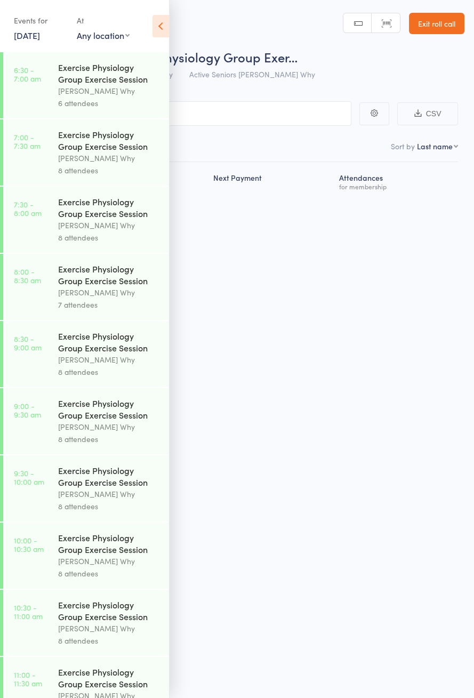
click at [164, 25] on icon at bounding box center [161, 26] width 17 height 22
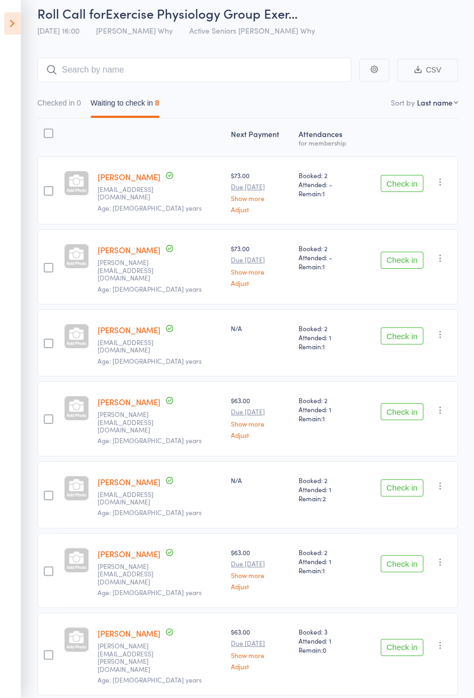
scroll to position [58, 0]
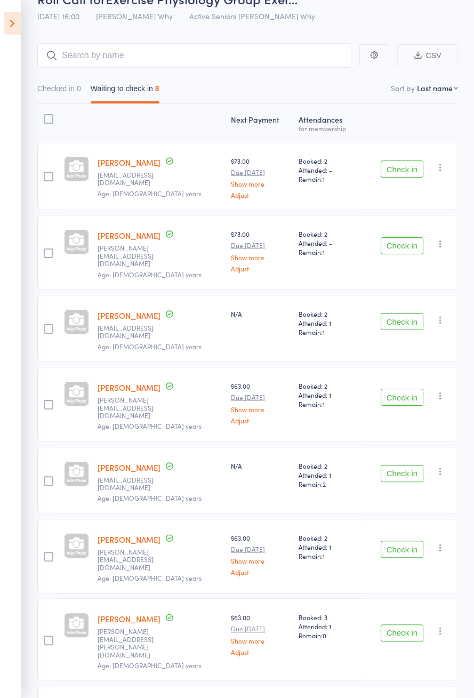
click at [16, 29] on icon at bounding box center [12, 23] width 17 height 22
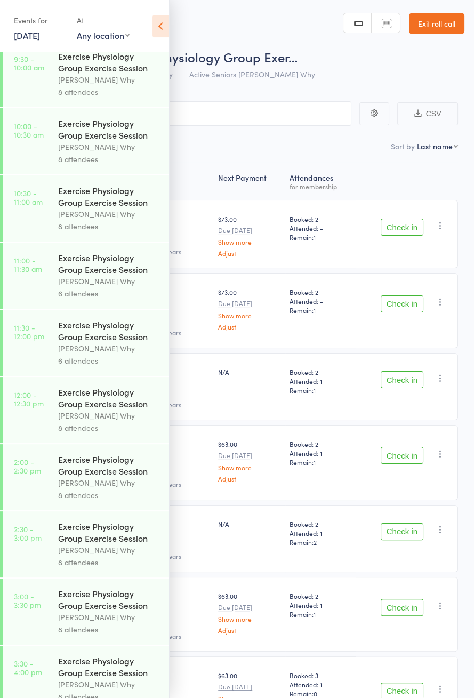
scroll to position [513, 0]
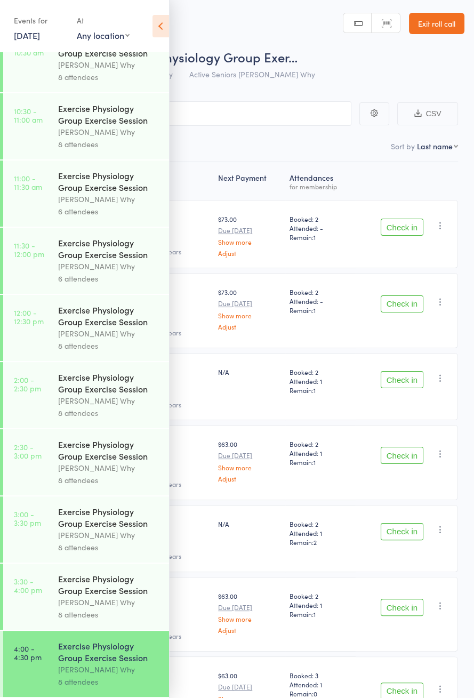
click at [96, 395] on div "Dee Why" at bounding box center [109, 401] width 102 height 12
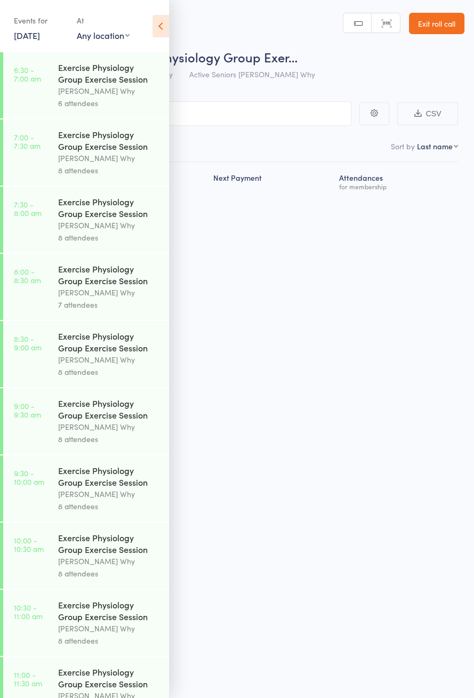
click at [165, 26] on icon at bounding box center [161, 26] width 17 height 22
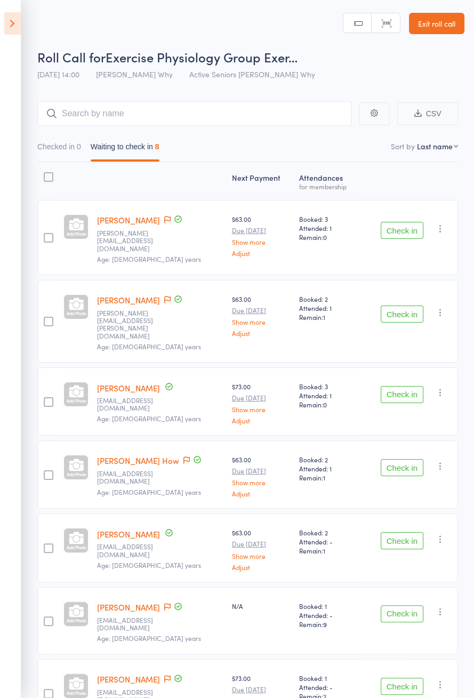
scroll to position [67, 0]
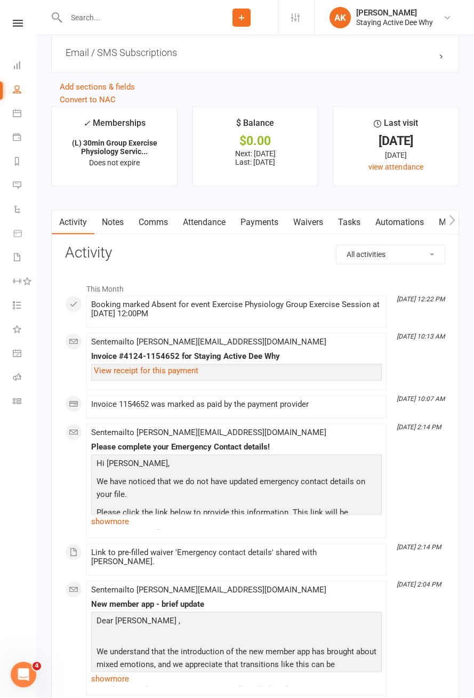
scroll to position [1416, 0]
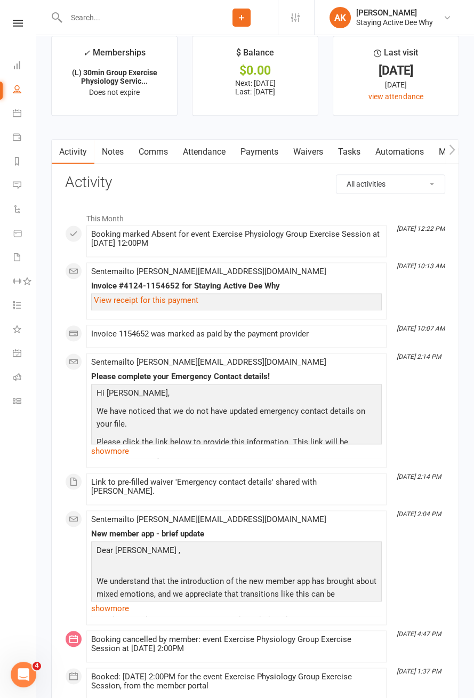
click at [212, 148] on link "Attendance" at bounding box center [204, 152] width 58 height 25
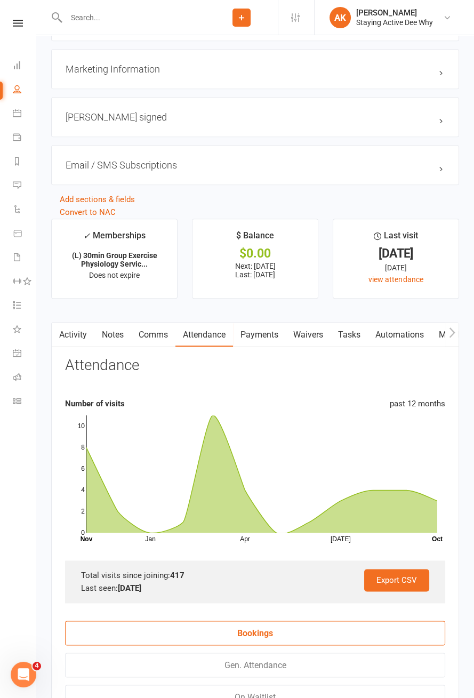
click at [76, 335] on link "Activity" at bounding box center [73, 335] width 43 height 25
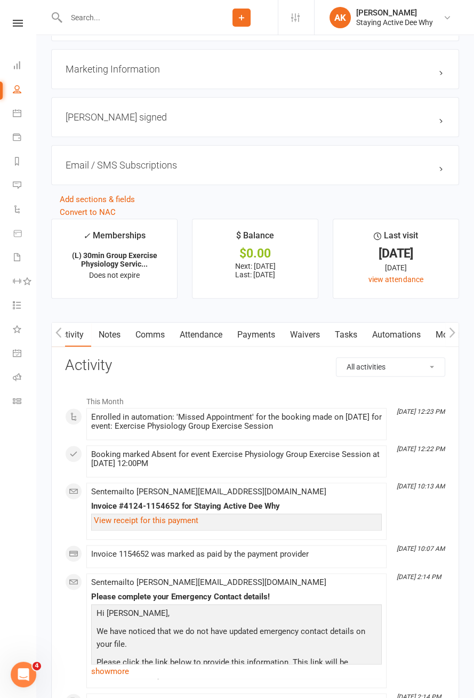
scroll to position [0, 4]
click at [401, 334] on link "Automations" at bounding box center [395, 335] width 63 height 25
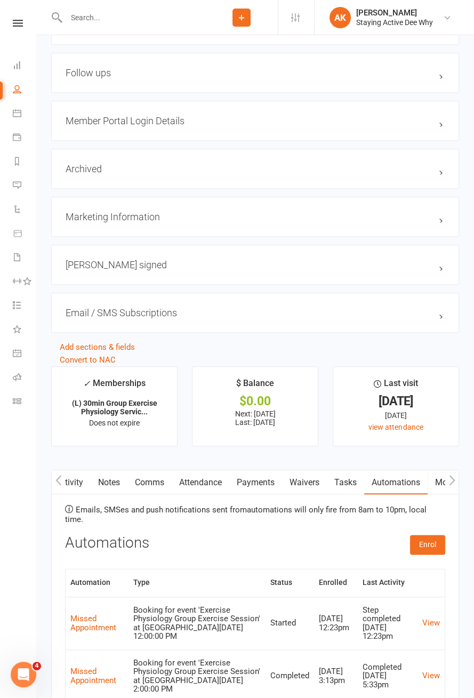
scroll to position [1234, 0]
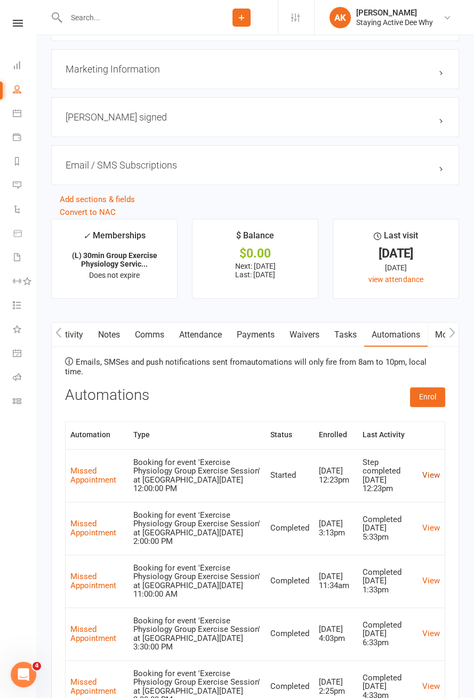
click at [431, 470] on link "View" at bounding box center [431, 475] width 18 height 10
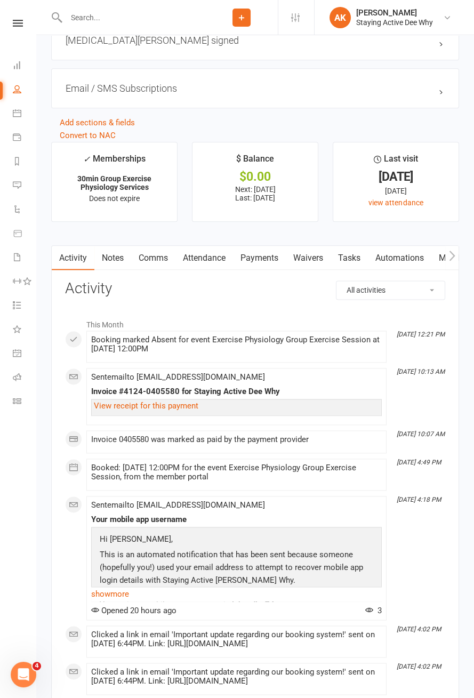
scroll to position [1334, 0]
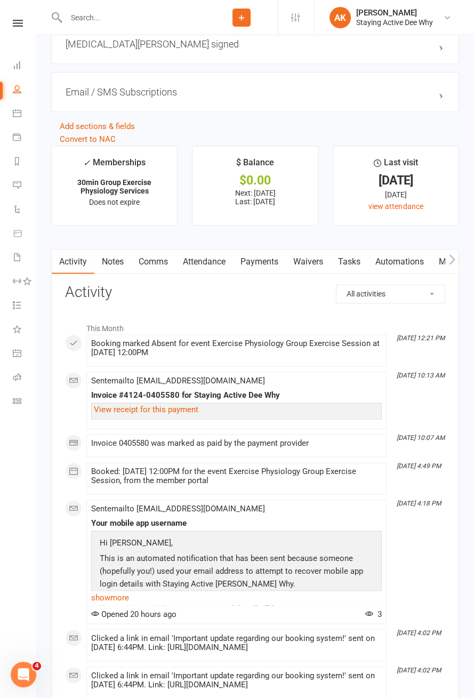
click at [227, 289] on h3 "Activity" at bounding box center [255, 292] width 380 height 17
click at [212, 258] on link "Attendance" at bounding box center [204, 262] width 58 height 25
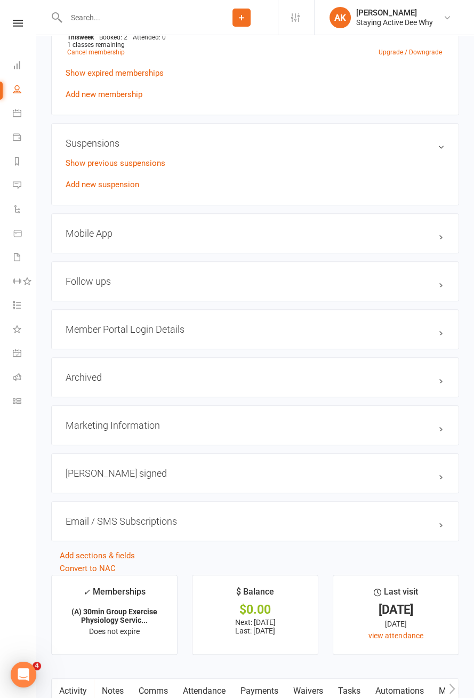
scroll to position [1267, 0]
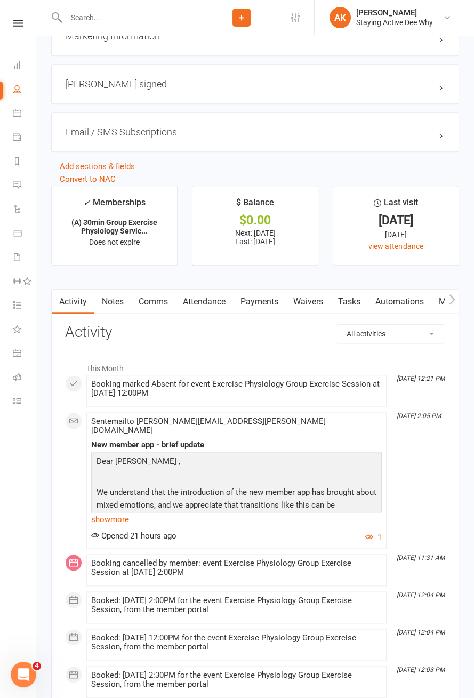
click at [404, 300] on link "Automations" at bounding box center [399, 302] width 63 height 25
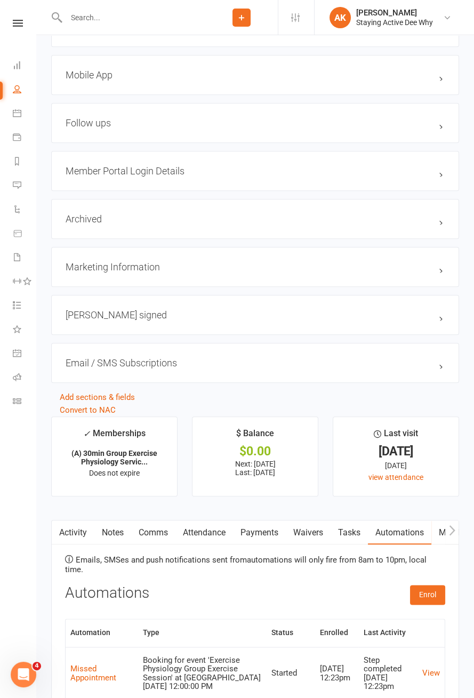
scroll to position [1267, 0]
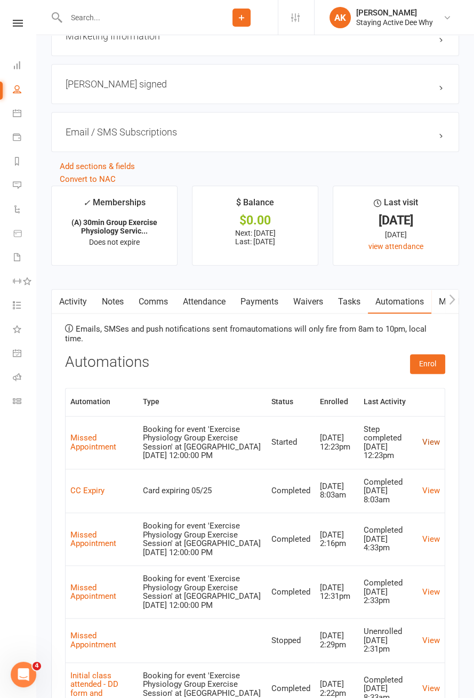
click at [434, 437] on link "View" at bounding box center [431, 442] width 18 height 10
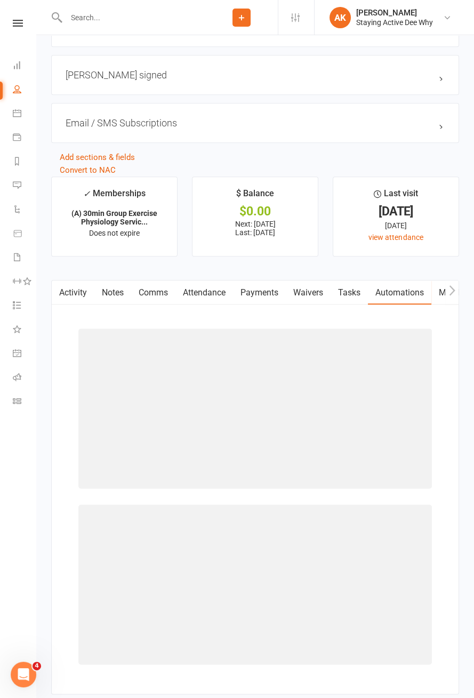
scroll to position [1065, 0]
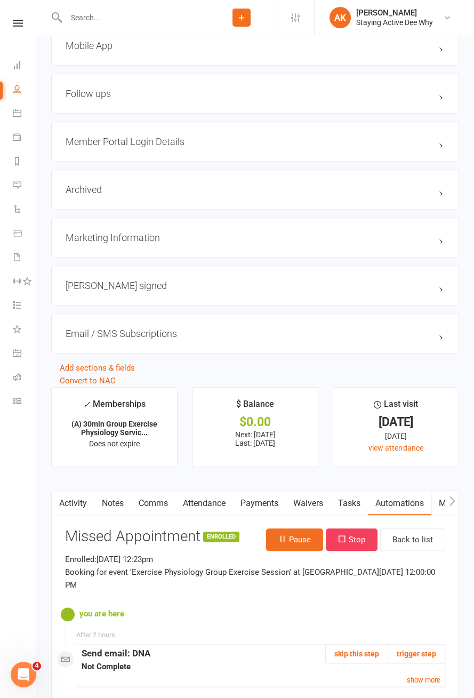
click at [205, 501] on link "Attendance" at bounding box center [204, 503] width 58 height 25
